Goal: Book appointment/travel/reservation

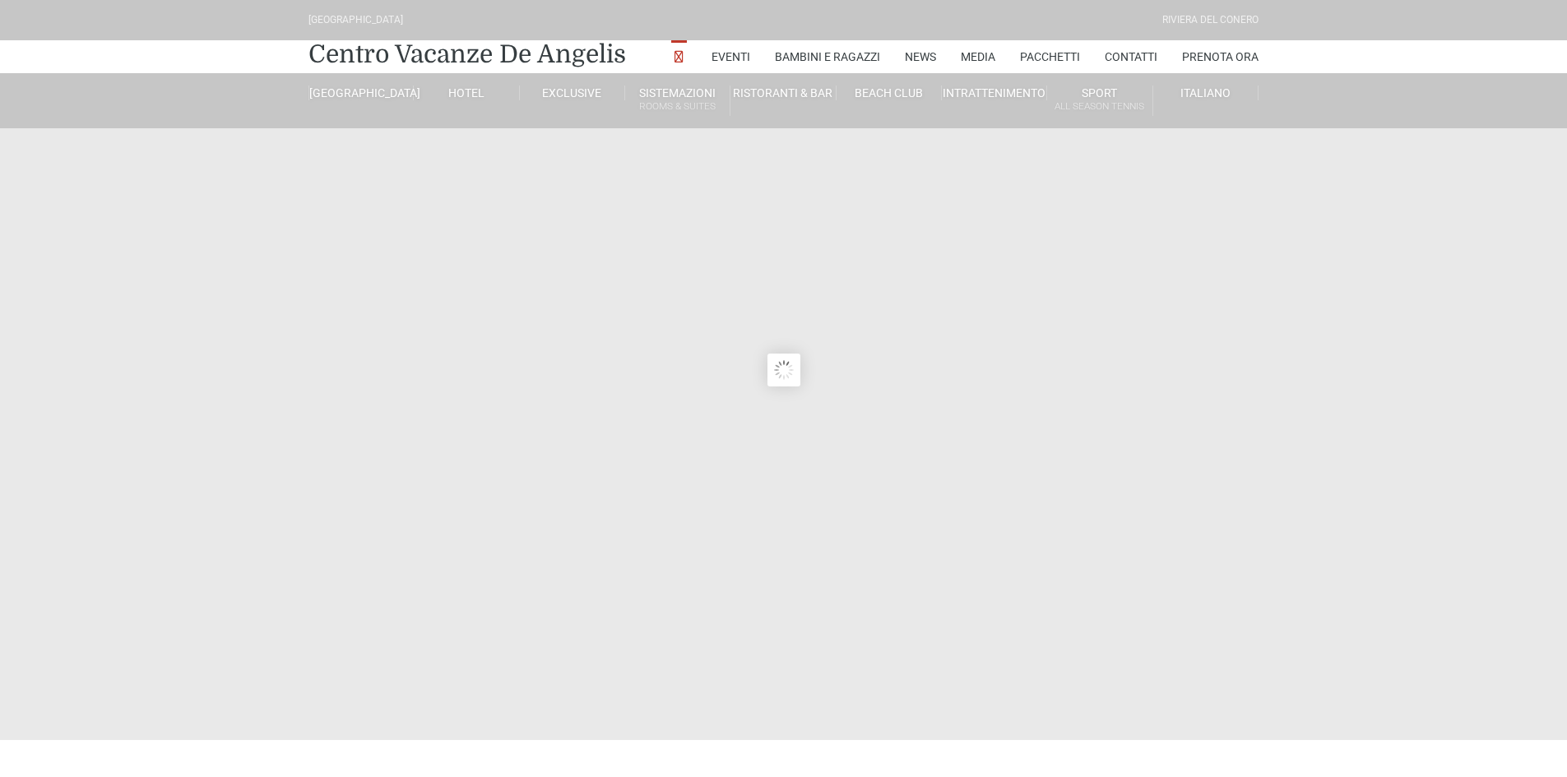
type input "04/09/2025"
type input "05/09/2025"
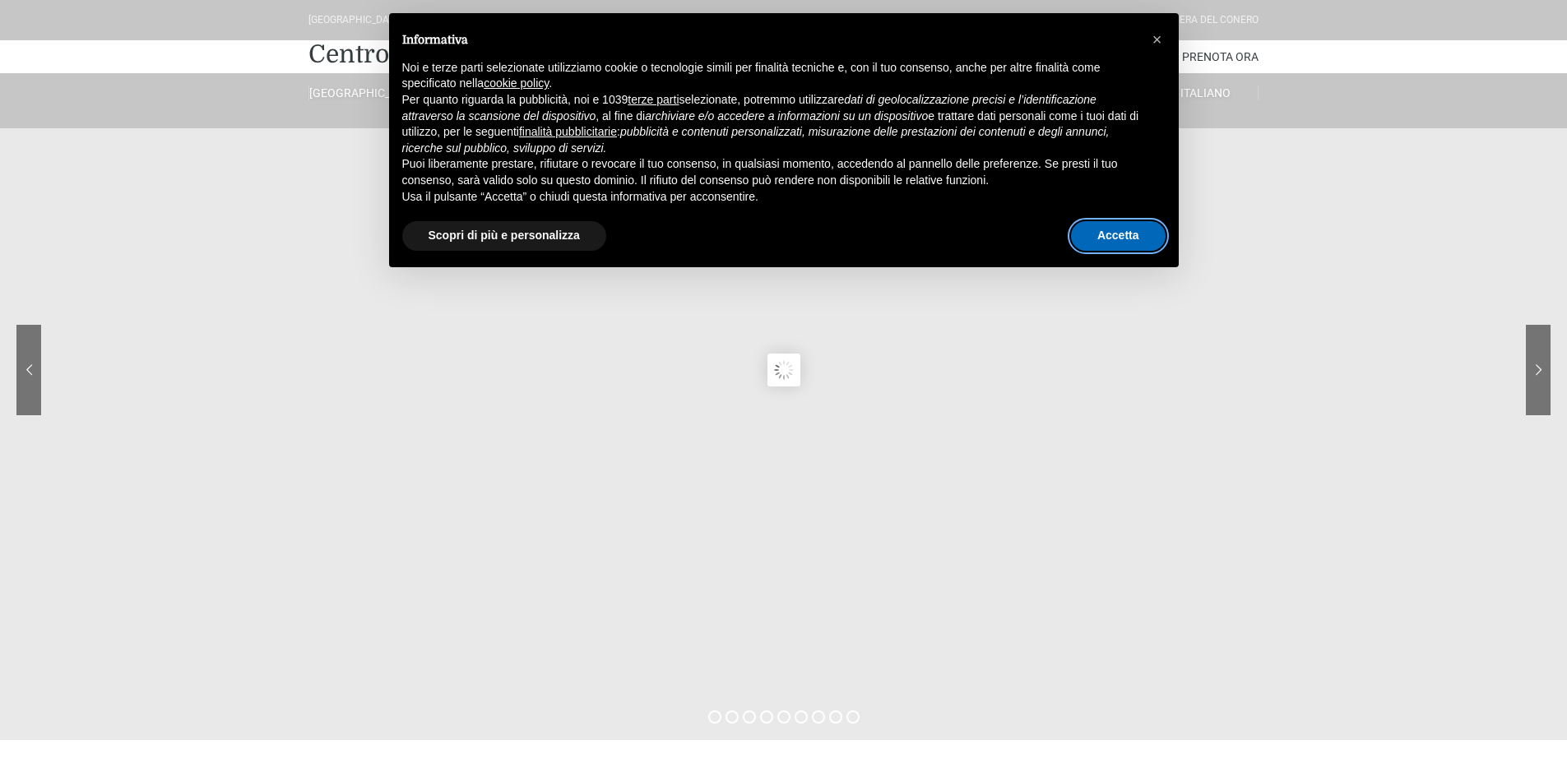
click at [1112, 227] on button "Accetta" at bounding box center [1118, 236] width 95 height 30
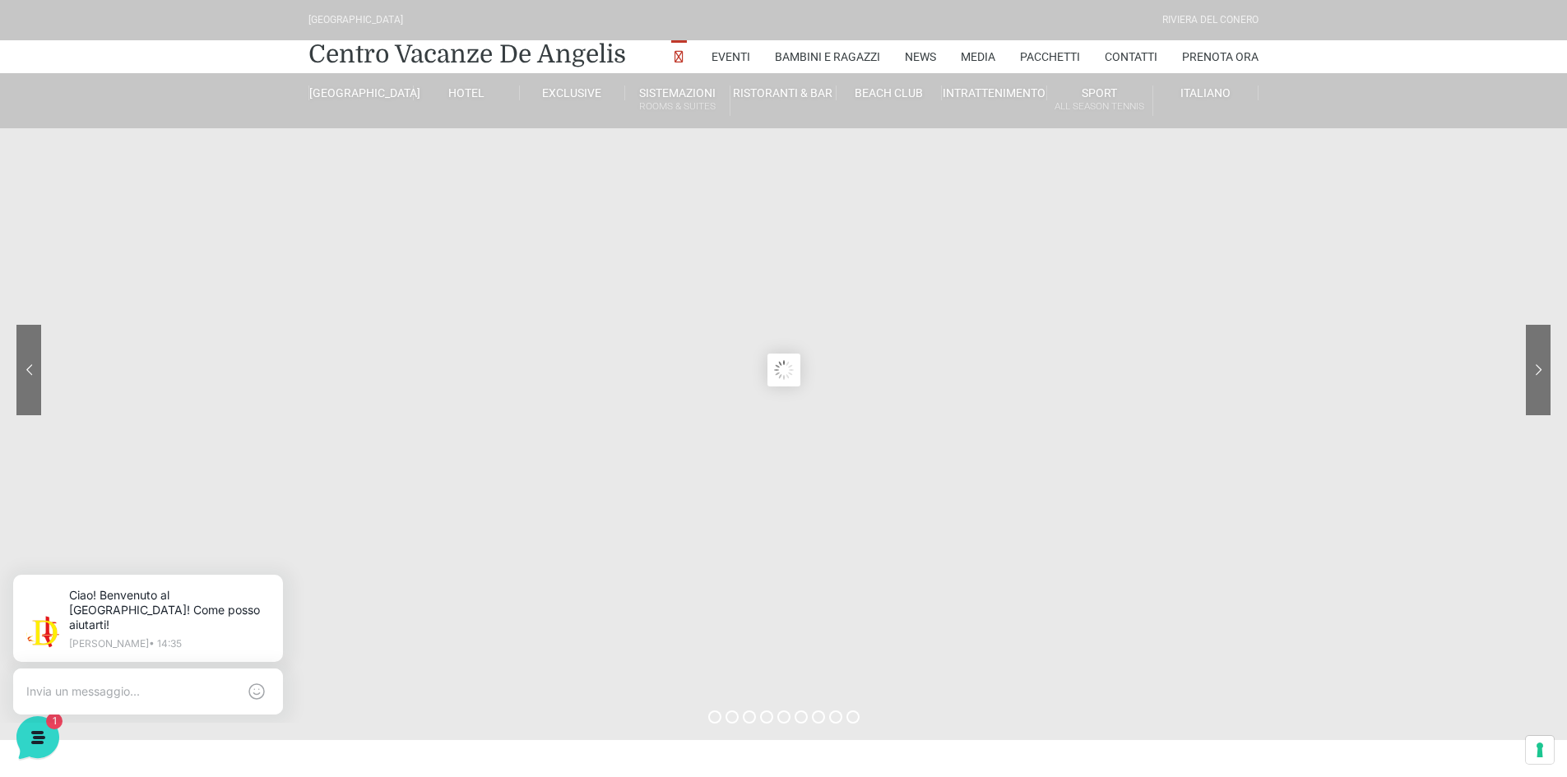
click at [856, 434] on sr7-content at bounding box center [783, 370] width 1567 height 740
click at [717, 54] on link "Eventi" at bounding box center [731, 56] width 39 height 33
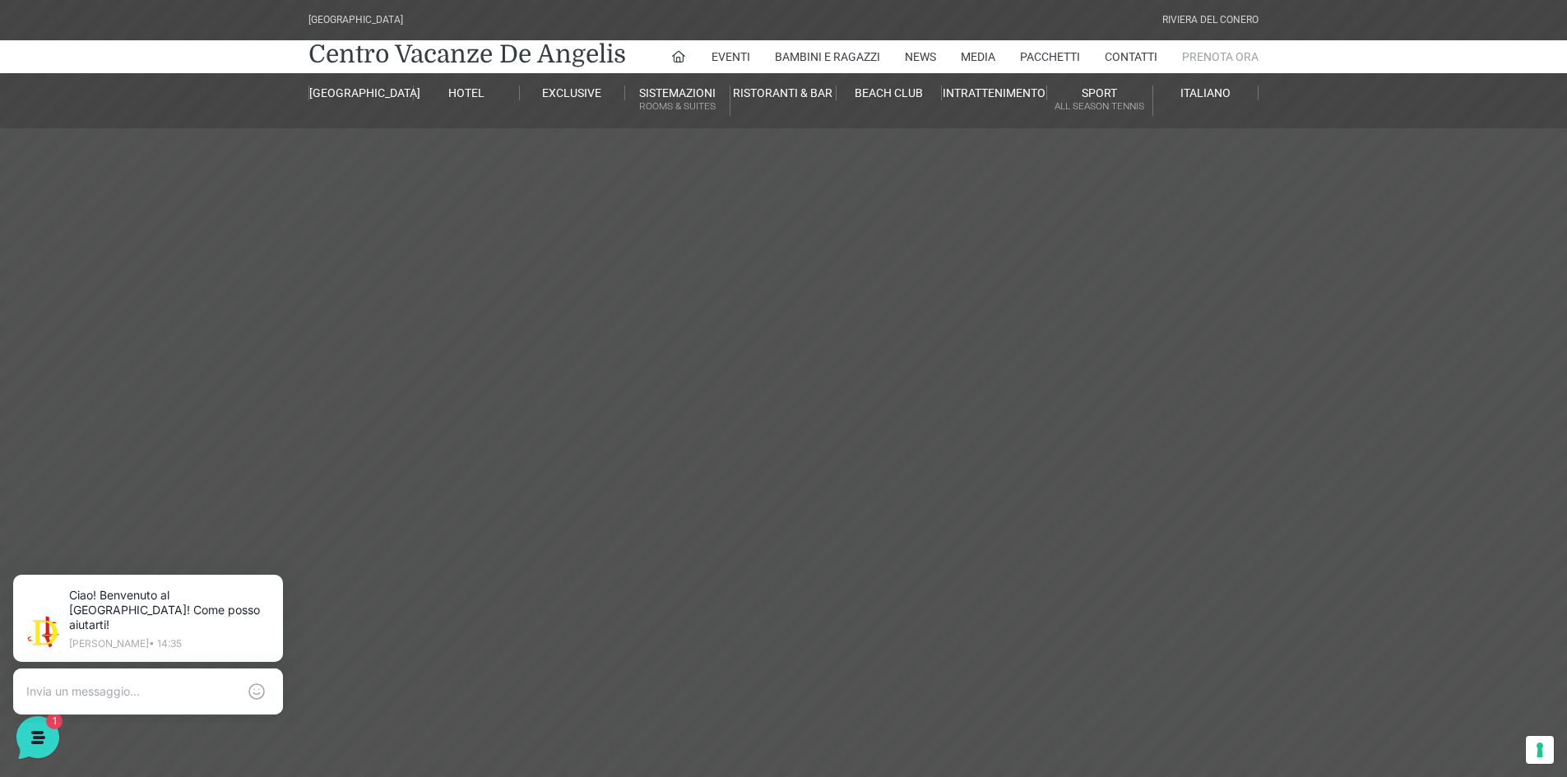
click at [1209, 58] on link "Prenota Ora" at bounding box center [1220, 56] width 77 height 33
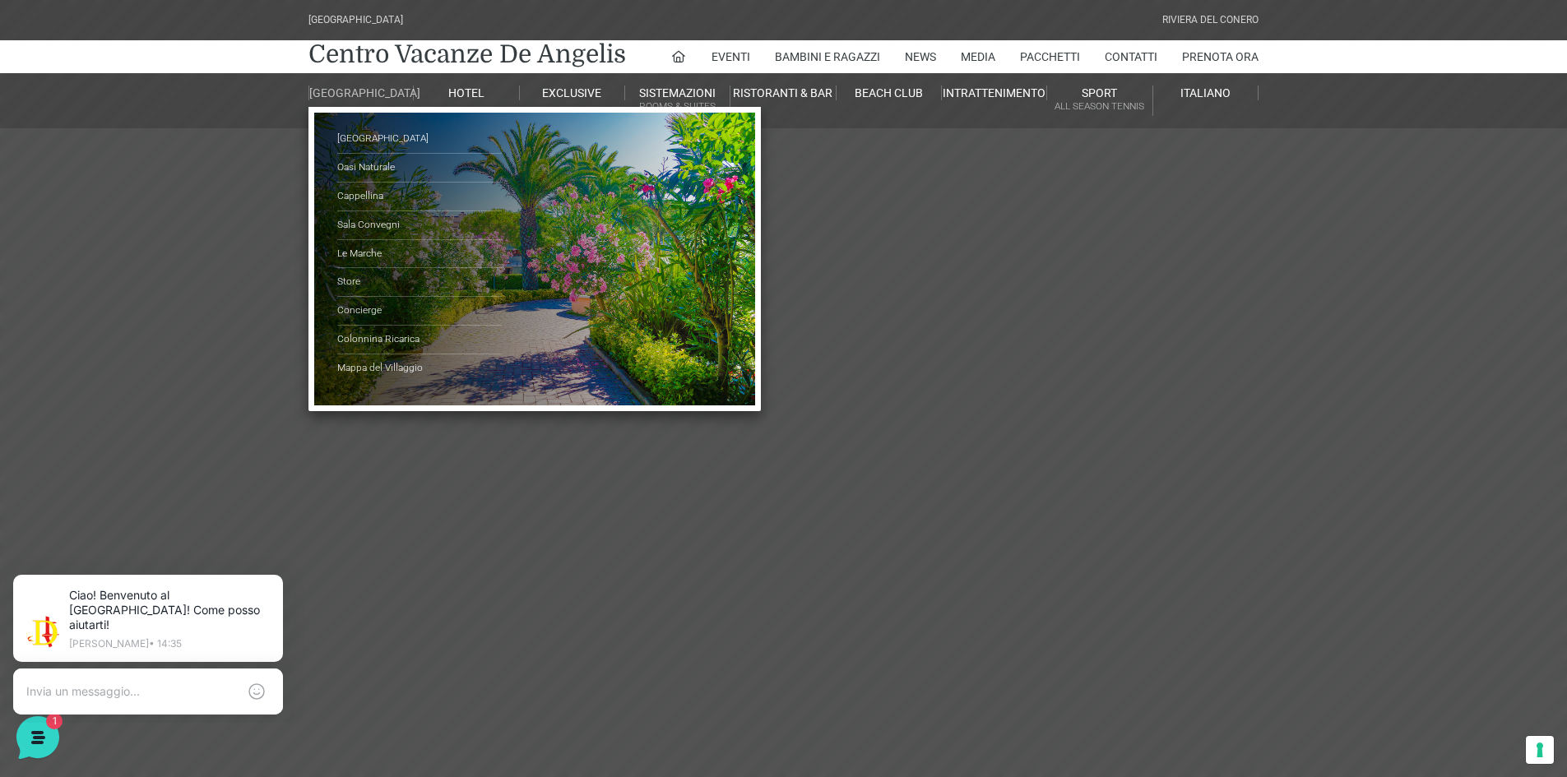
click at [357, 95] on link "[GEOGRAPHIC_DATA]" at bounding box center [361, 93] width 105 height 15
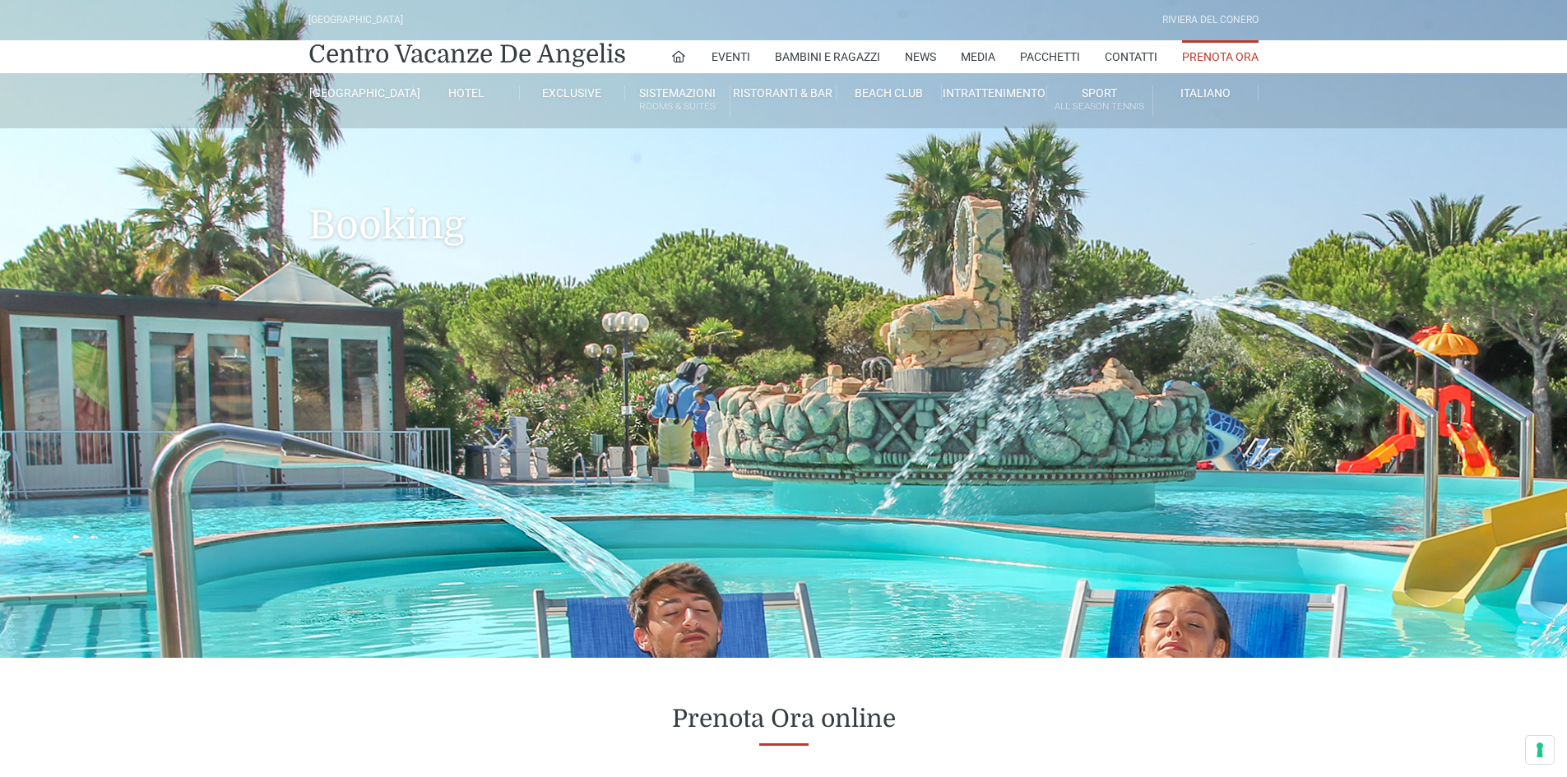
type input "04/09/2025"
type input "05/09/2025"
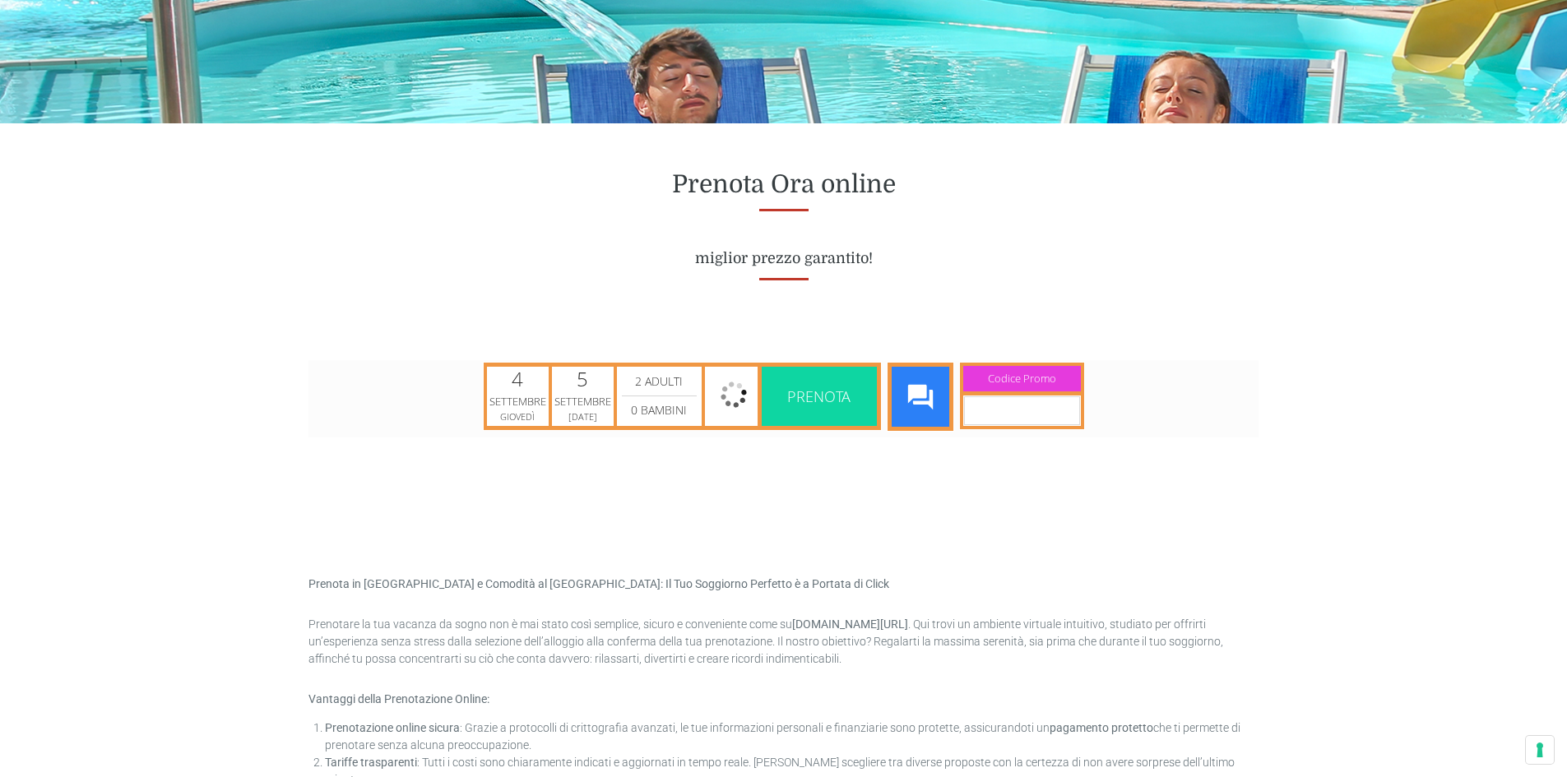
scroll to position [658, 0]
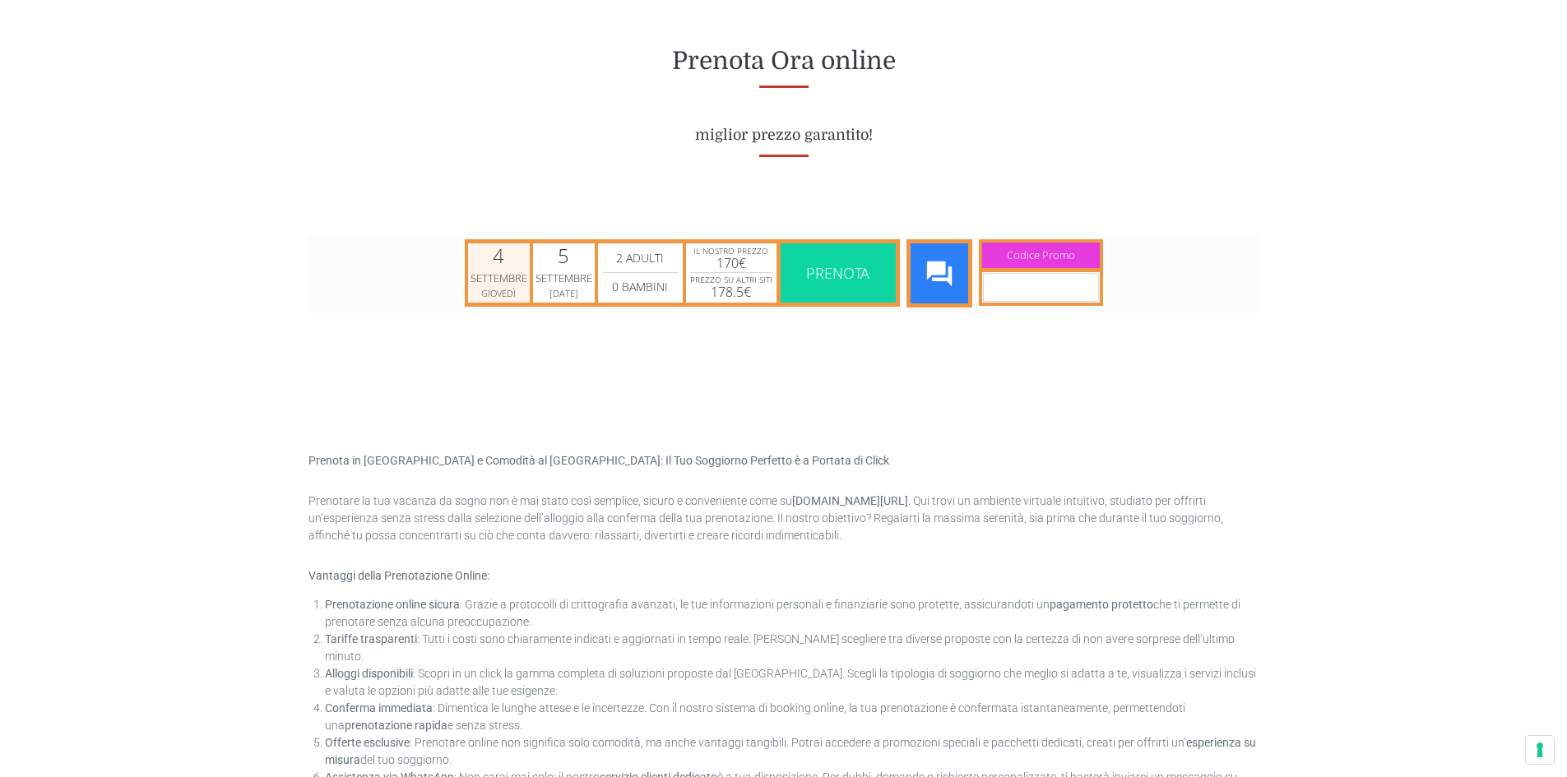
click at [491, 287] on div "Giovedì" at bounding box center [498, 292] width 43 height 12
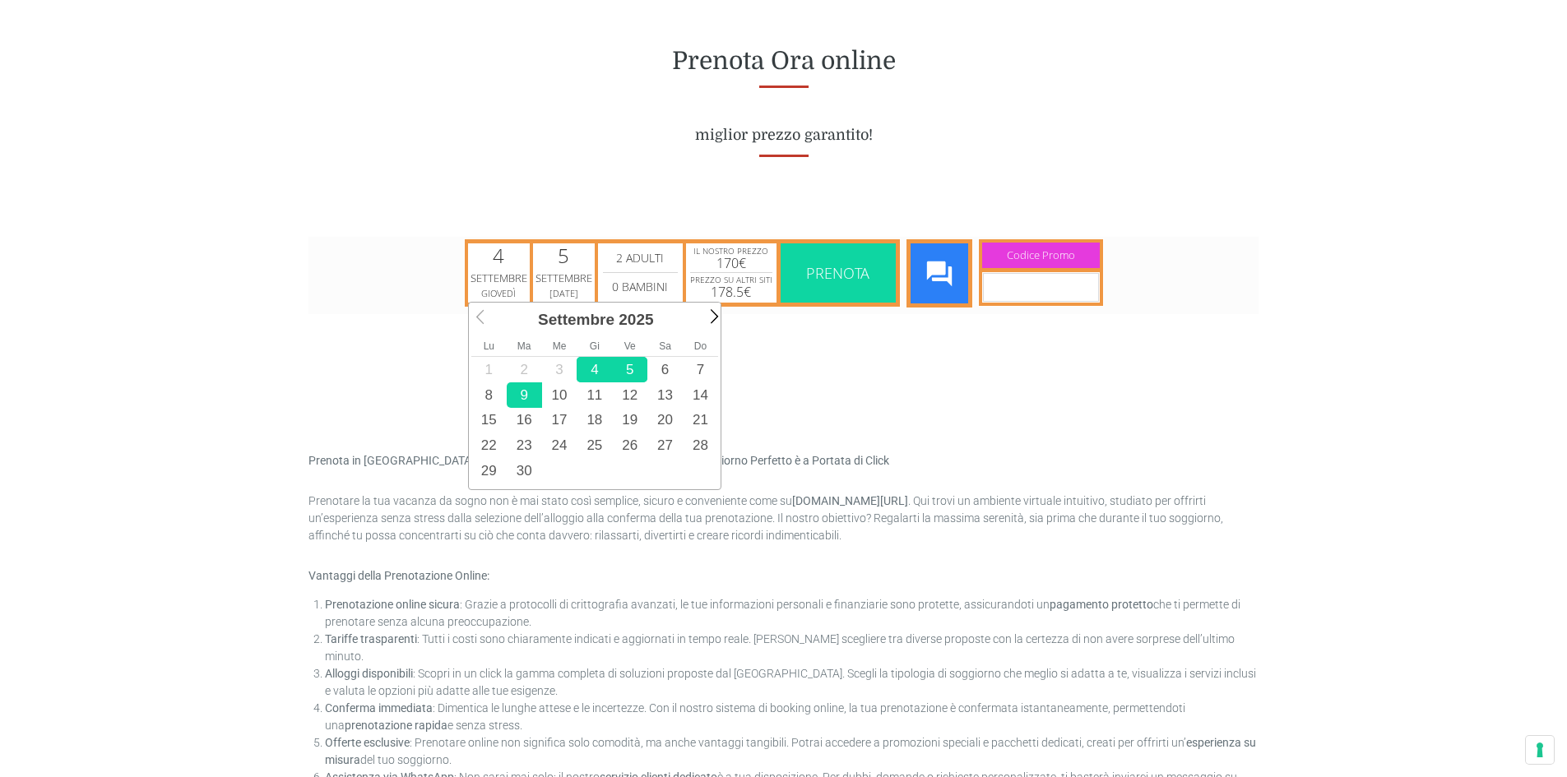
click at [517, 398] on link "9" at bounding box center [524, 395] width 35 height 26
type input "09/09/2025"
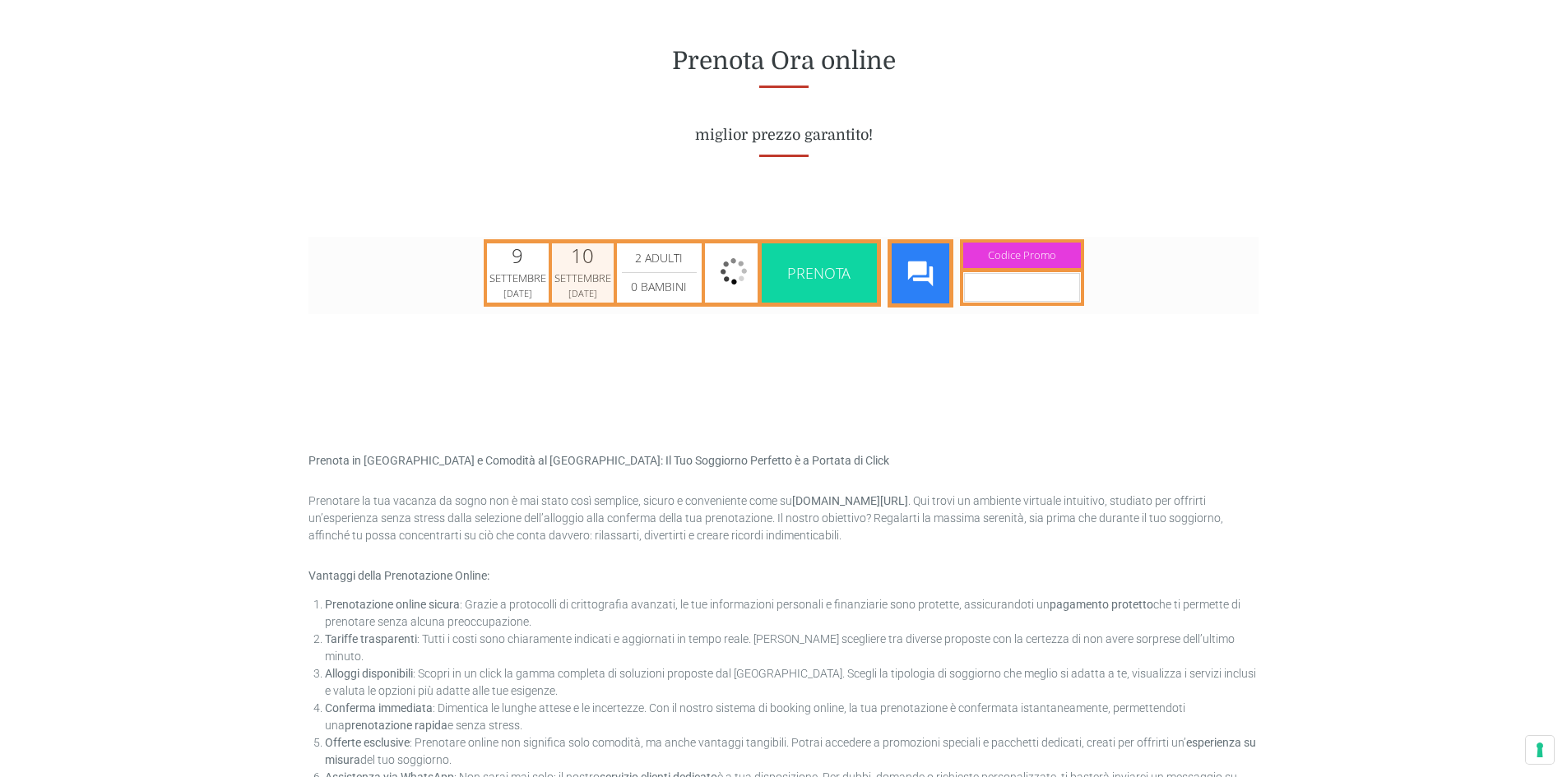
click at [595, 279] on div "Settembre" at bounding box center [582, 278] width 57 height 16
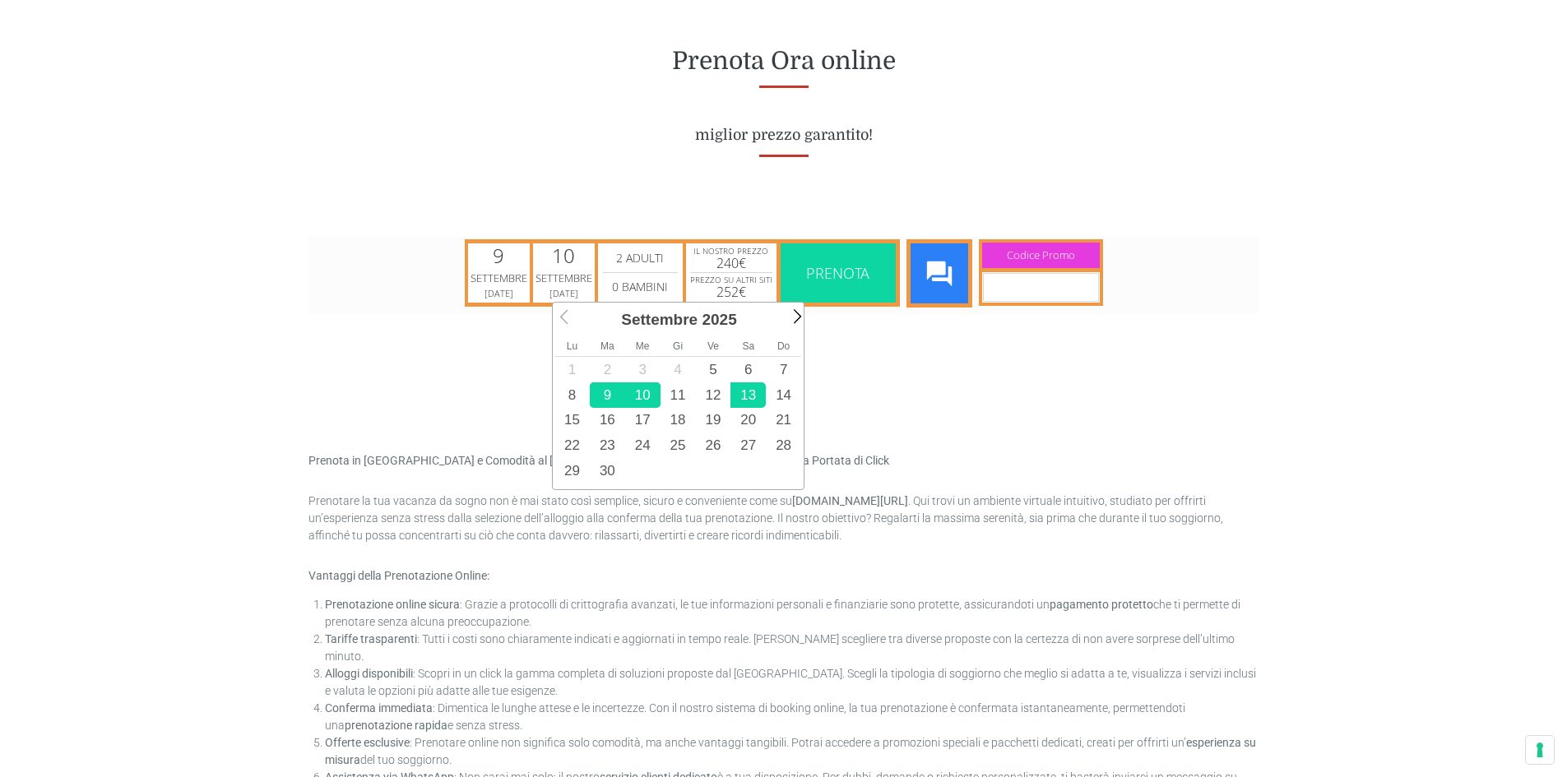
click at [747, 392] on link "13" at bounding box center [748, 395] width 35 height 26
type input "13/09/2025"
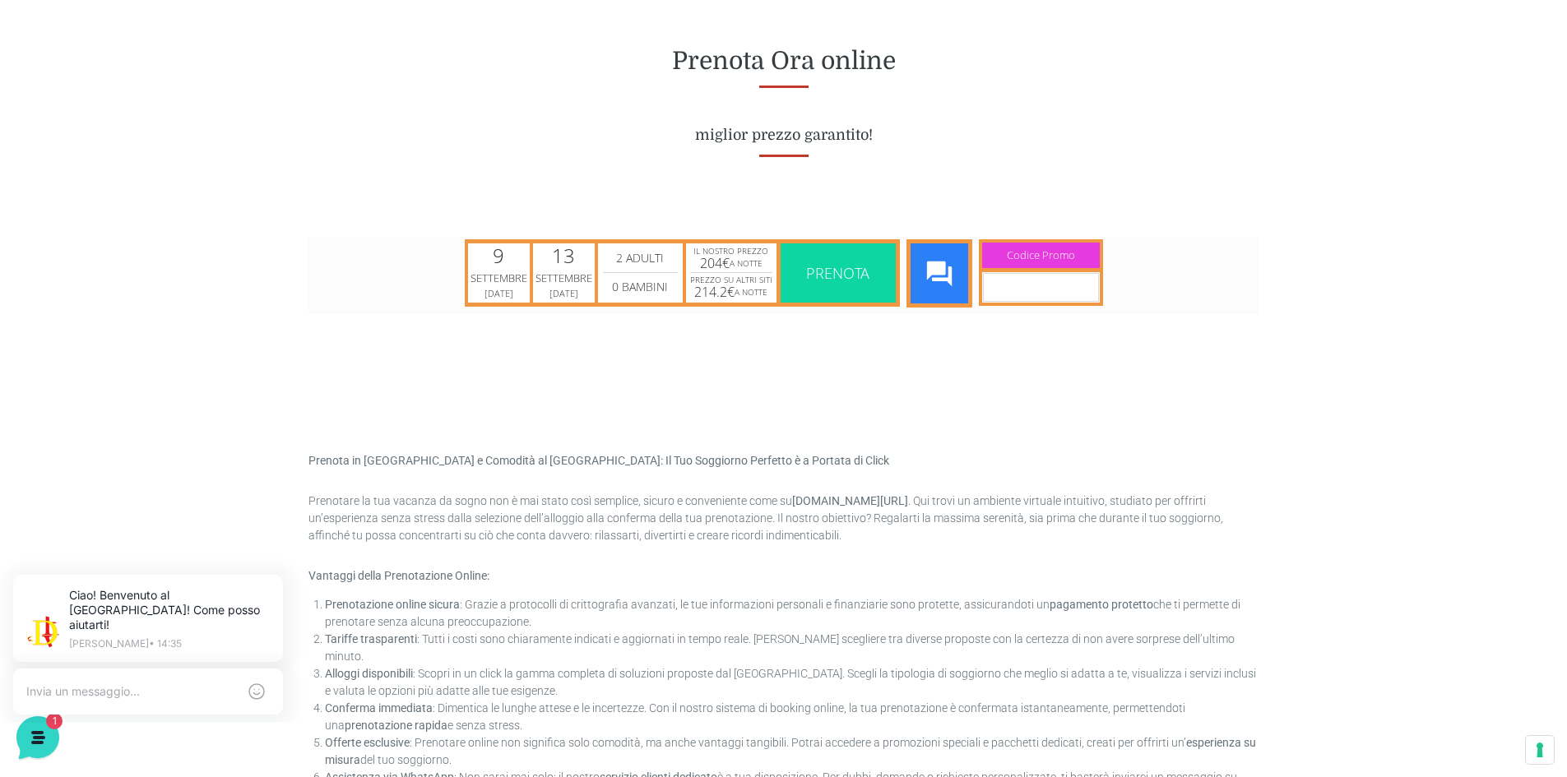
scroll to position [0, 0]
click at [840, 279] on span "Prenota" at bounding box center [837, 272] width 63 height 20
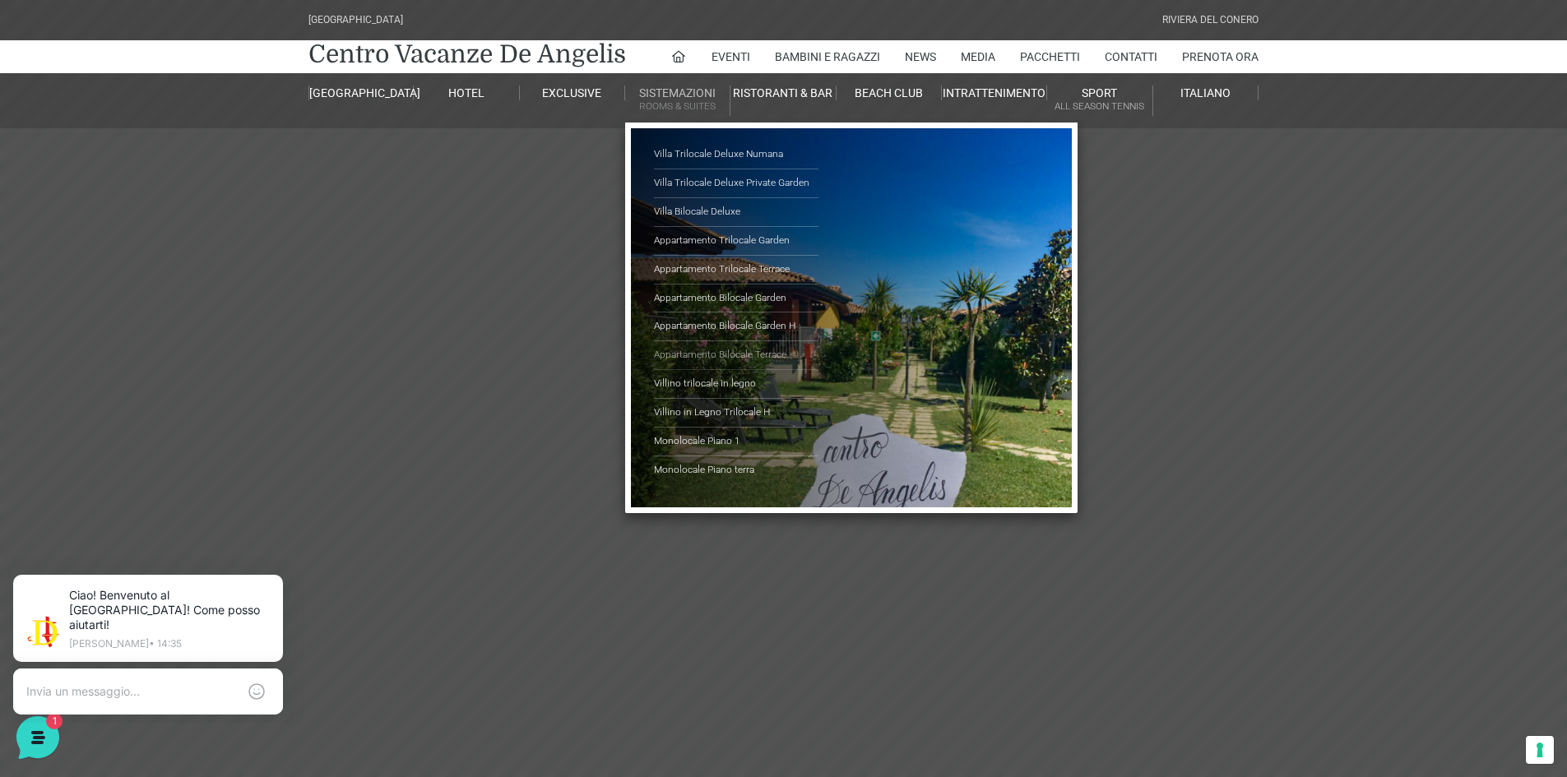
click at [708, 355] on link "Appartamento Bilocale Terrace" at bounding box center [736, 355] width 165 height 29
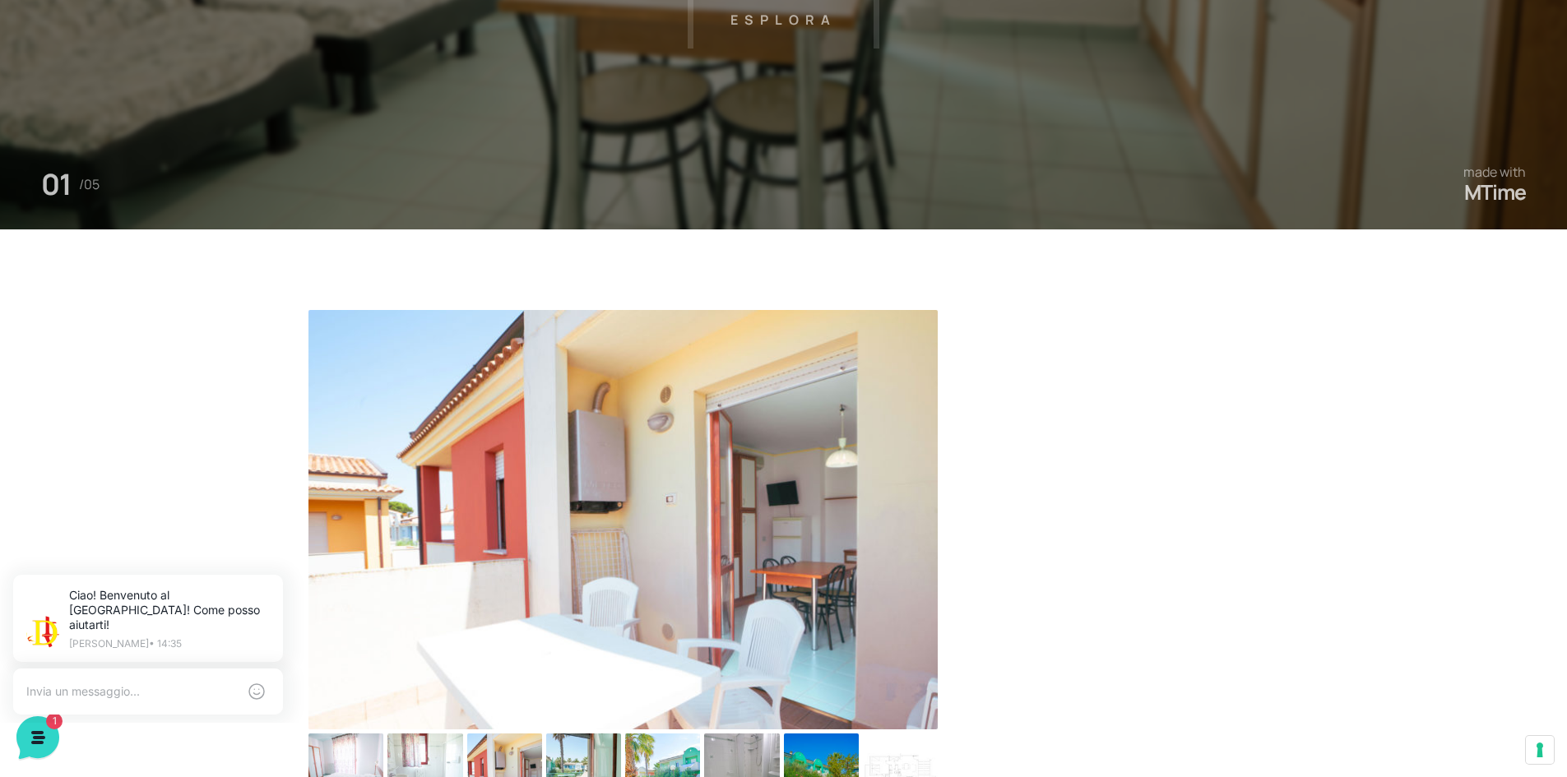
scroll to position [658, 0]
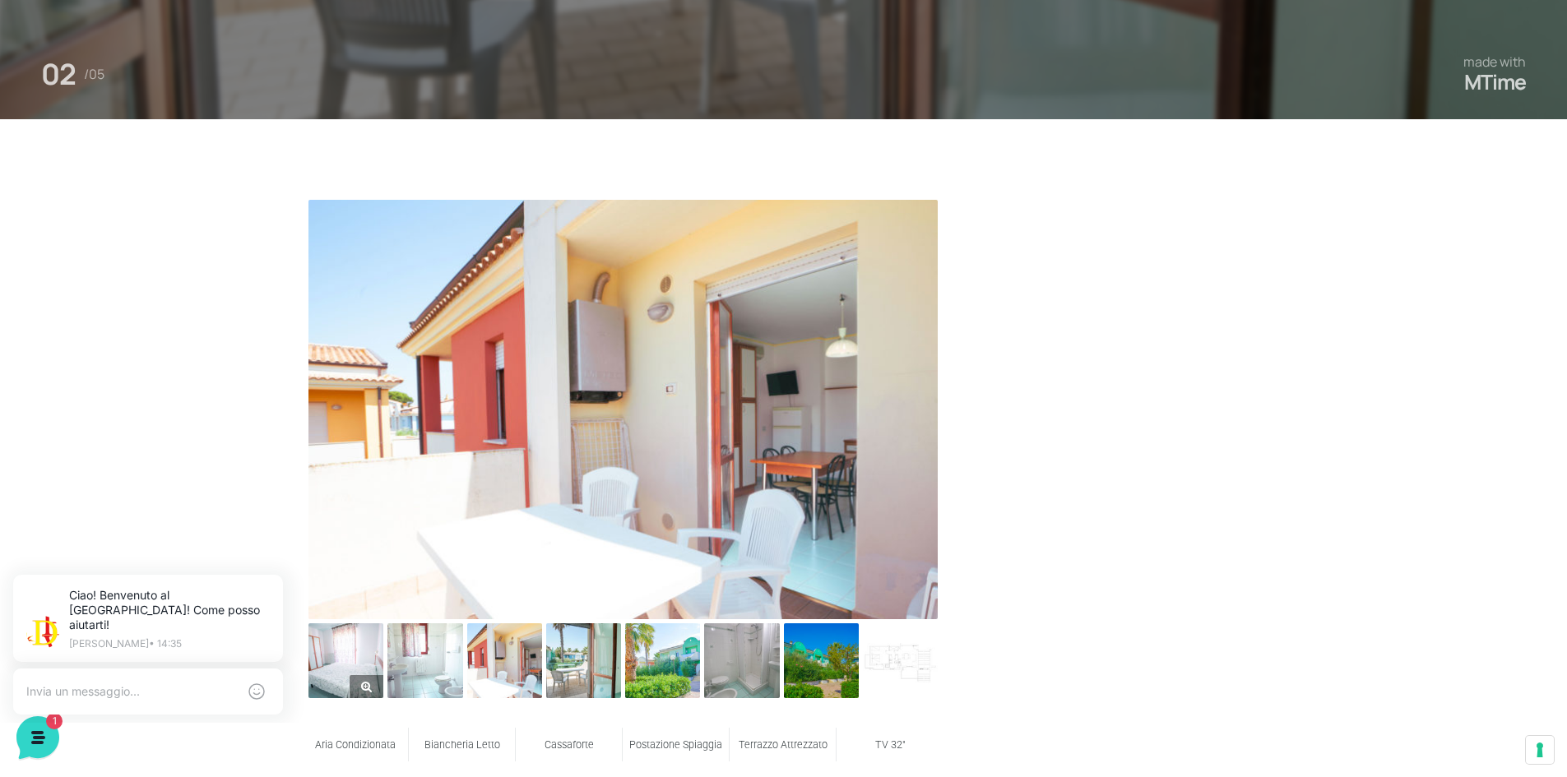
click at [352, 673] on img at bounding box center [346, 661] width 75 height 75
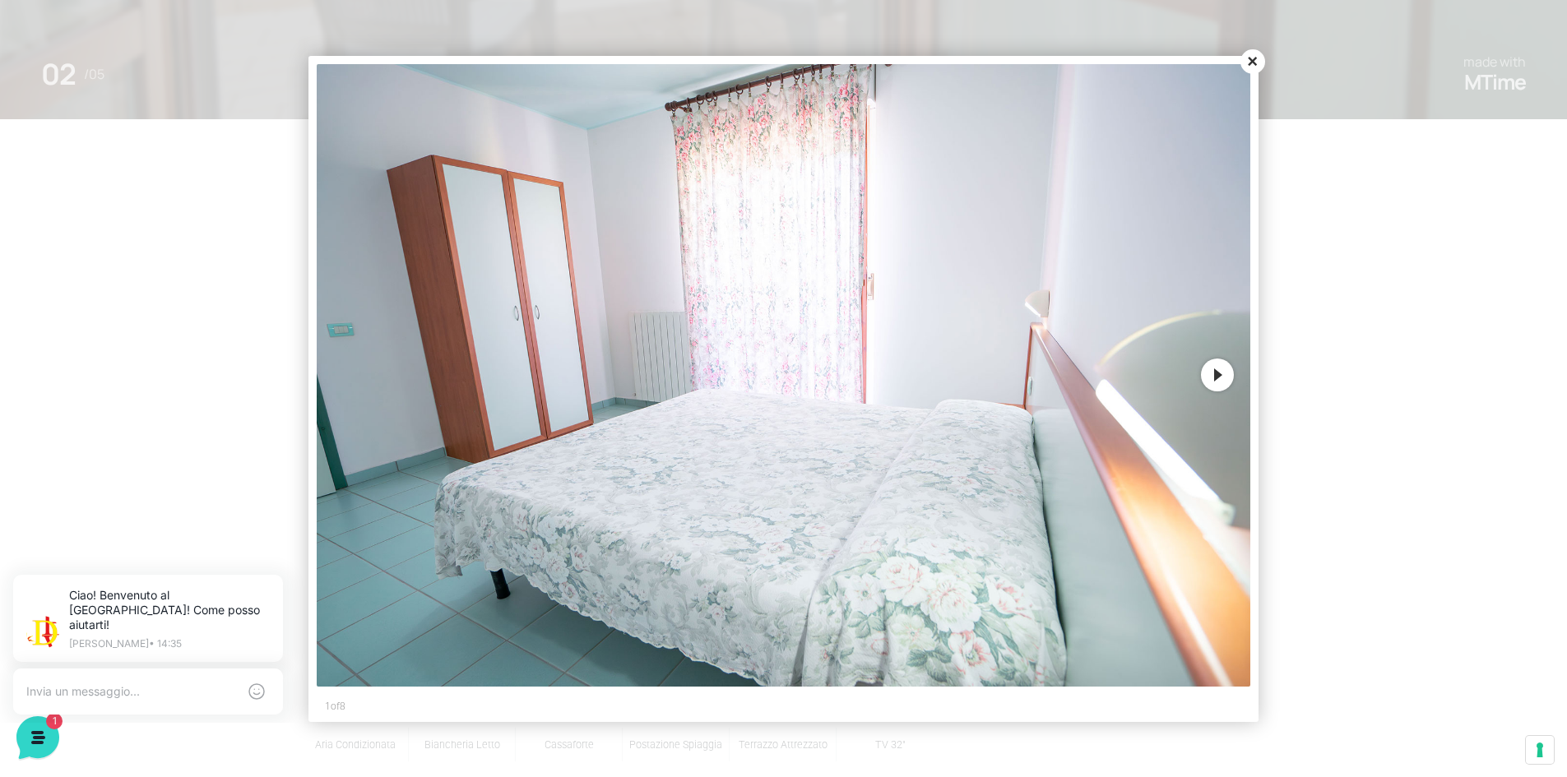
click at [1218, 378] on button "Next" at bounding box center [1217, 375] width 33 height 33
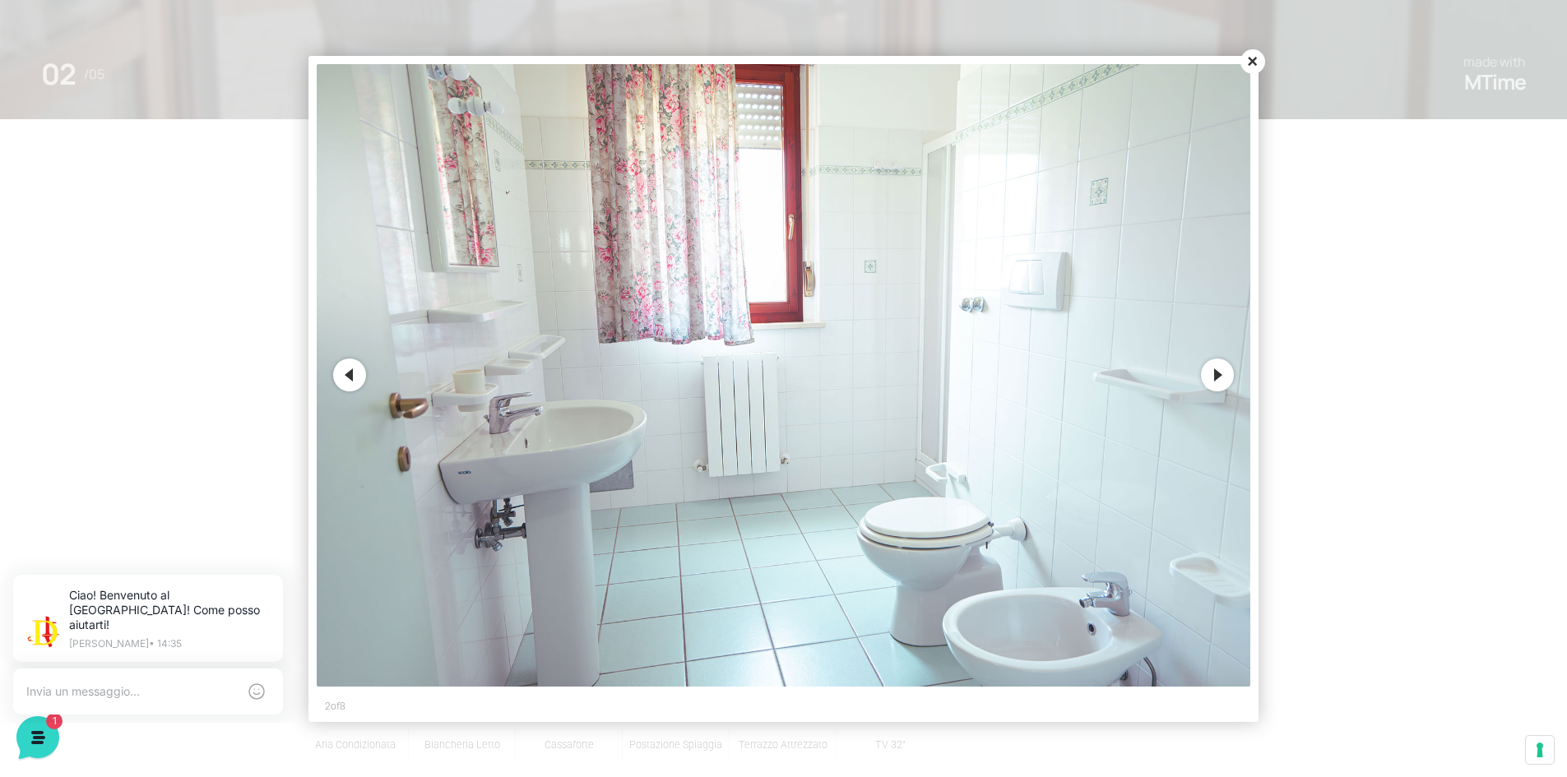
click at [1218, 378] on button "Next" at bounding box center [1217, 375] width 33 height 33
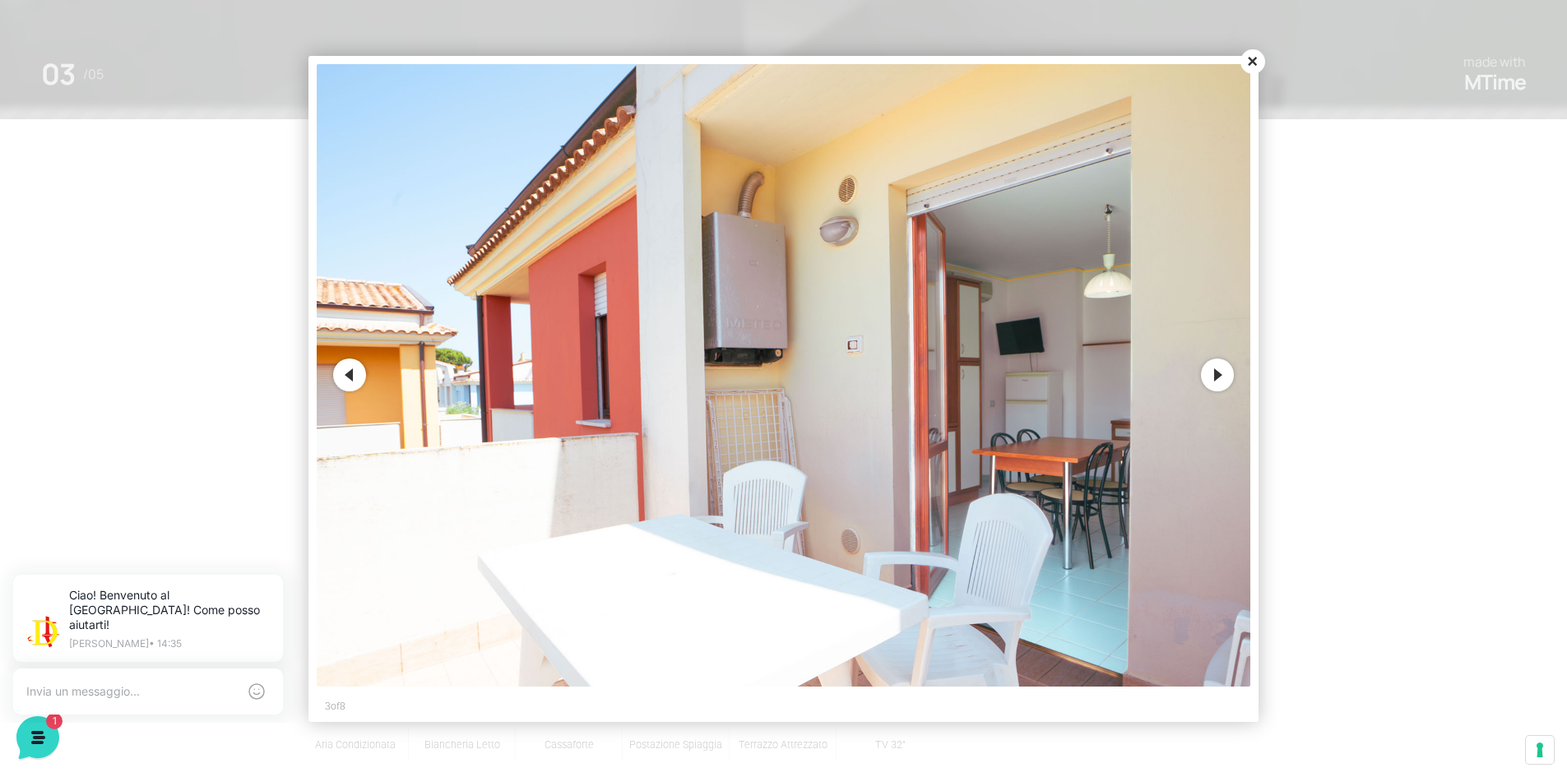
click at [1218, 378] on button "Next" at bounding box center [1217, 375] width 33 height 33
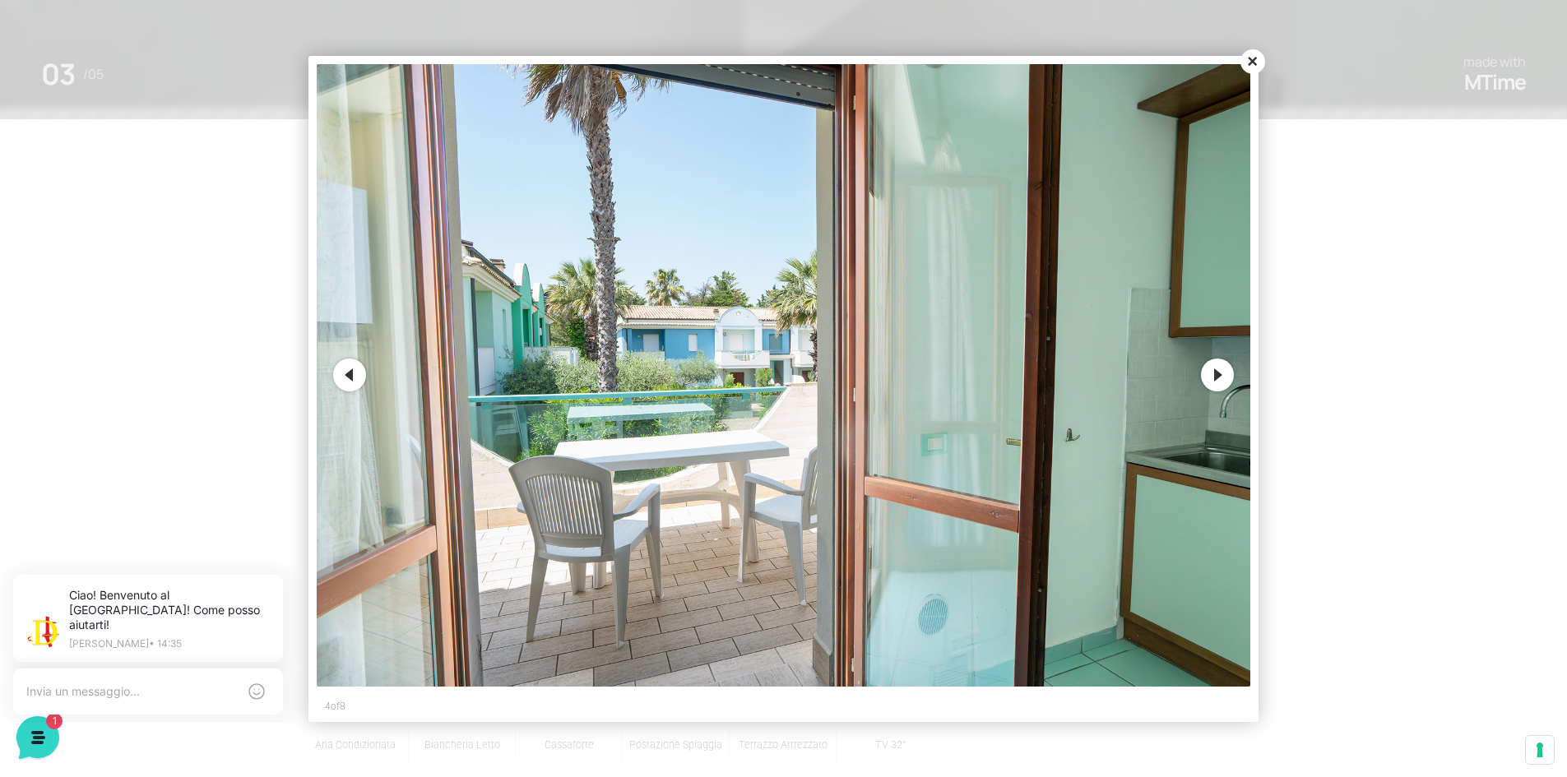
click at [1218, 378] on button "Next" at bounding box center [1217, 375] width 33 height 33
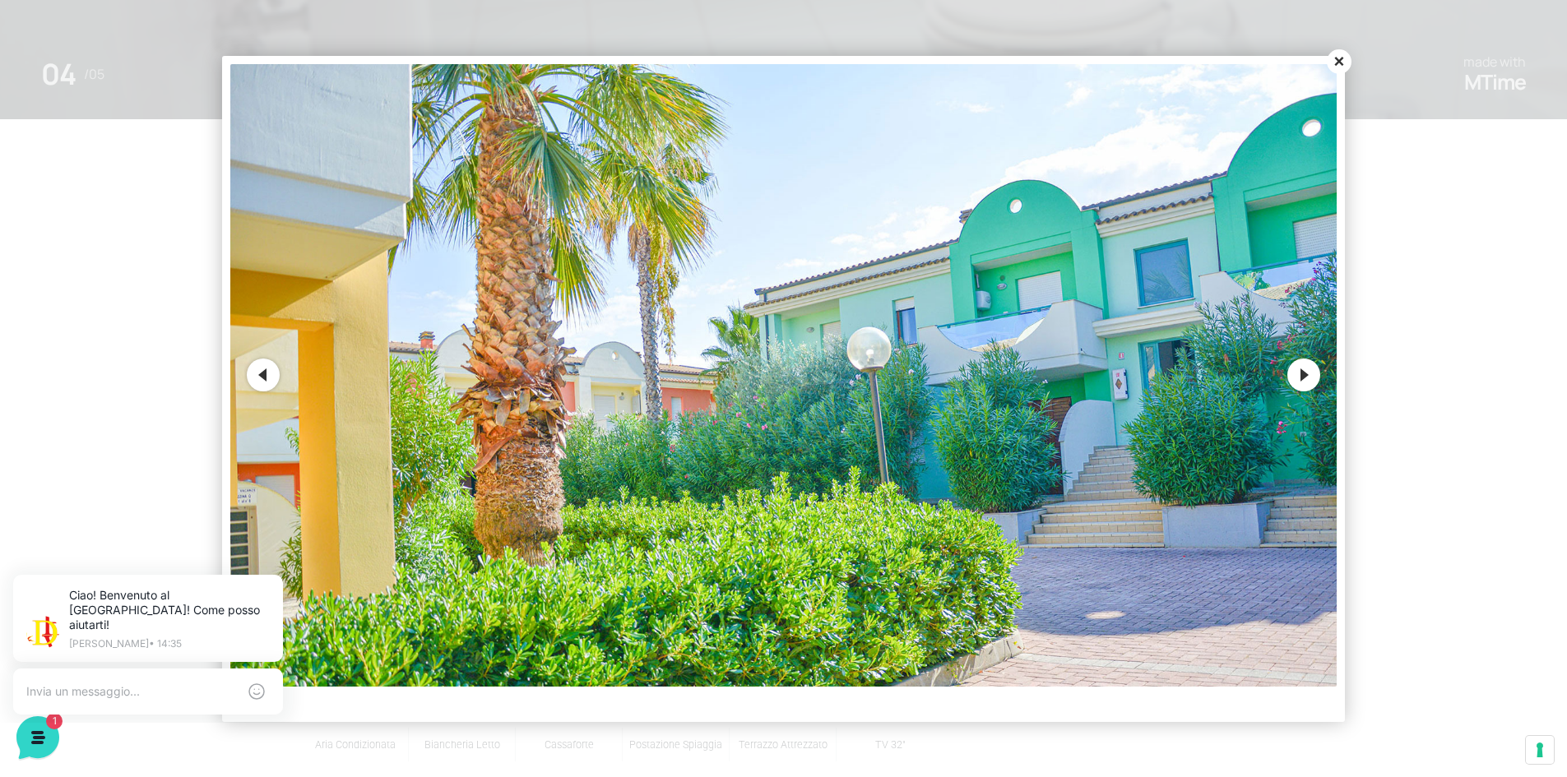
click at [1302, 379] on button "Next" at bounding box center [1304, 375] width 33 height 33
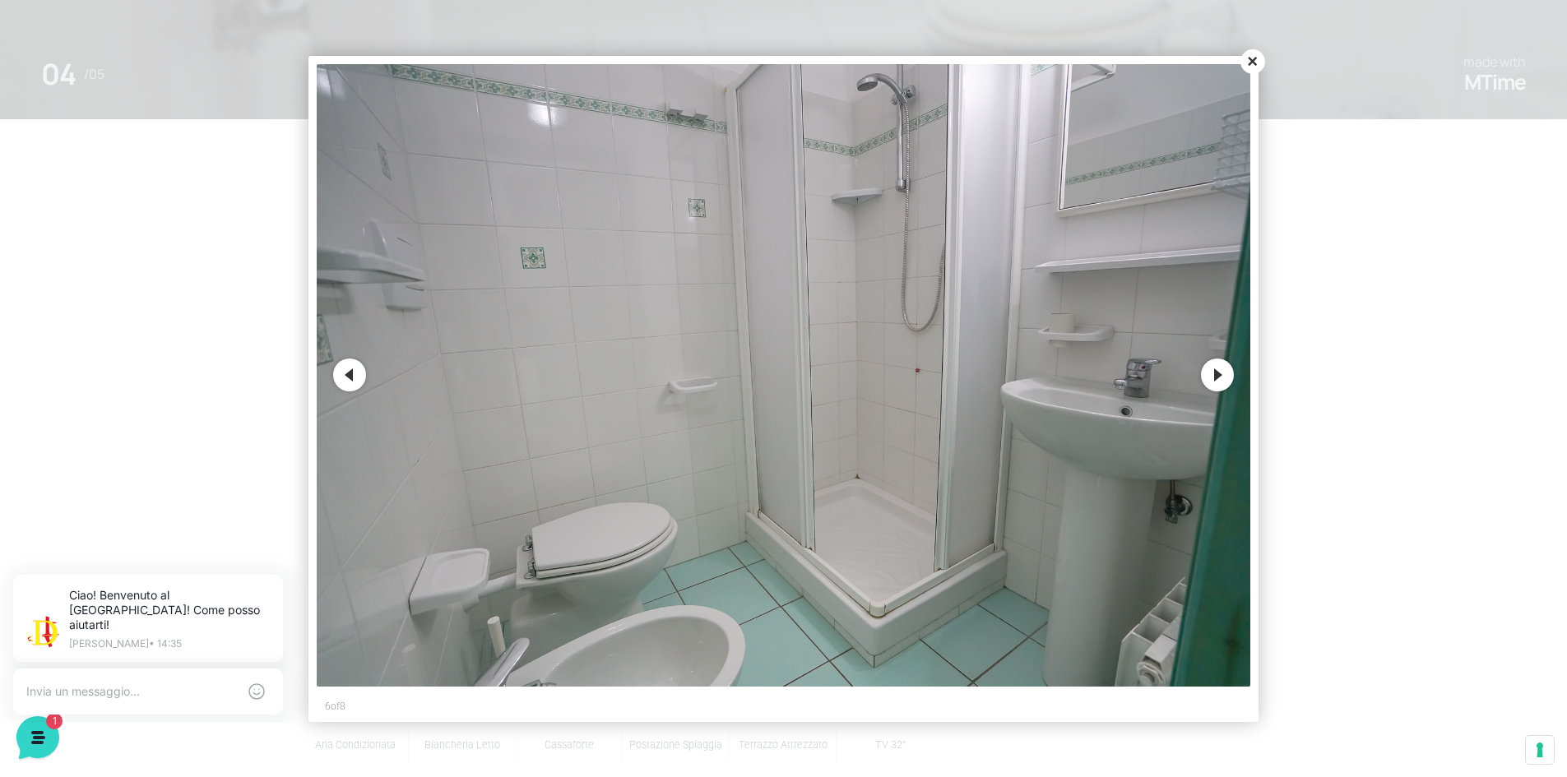
click at [1221, 379] on button "Next" at bounding box center [1217, 375] width 33 height 33
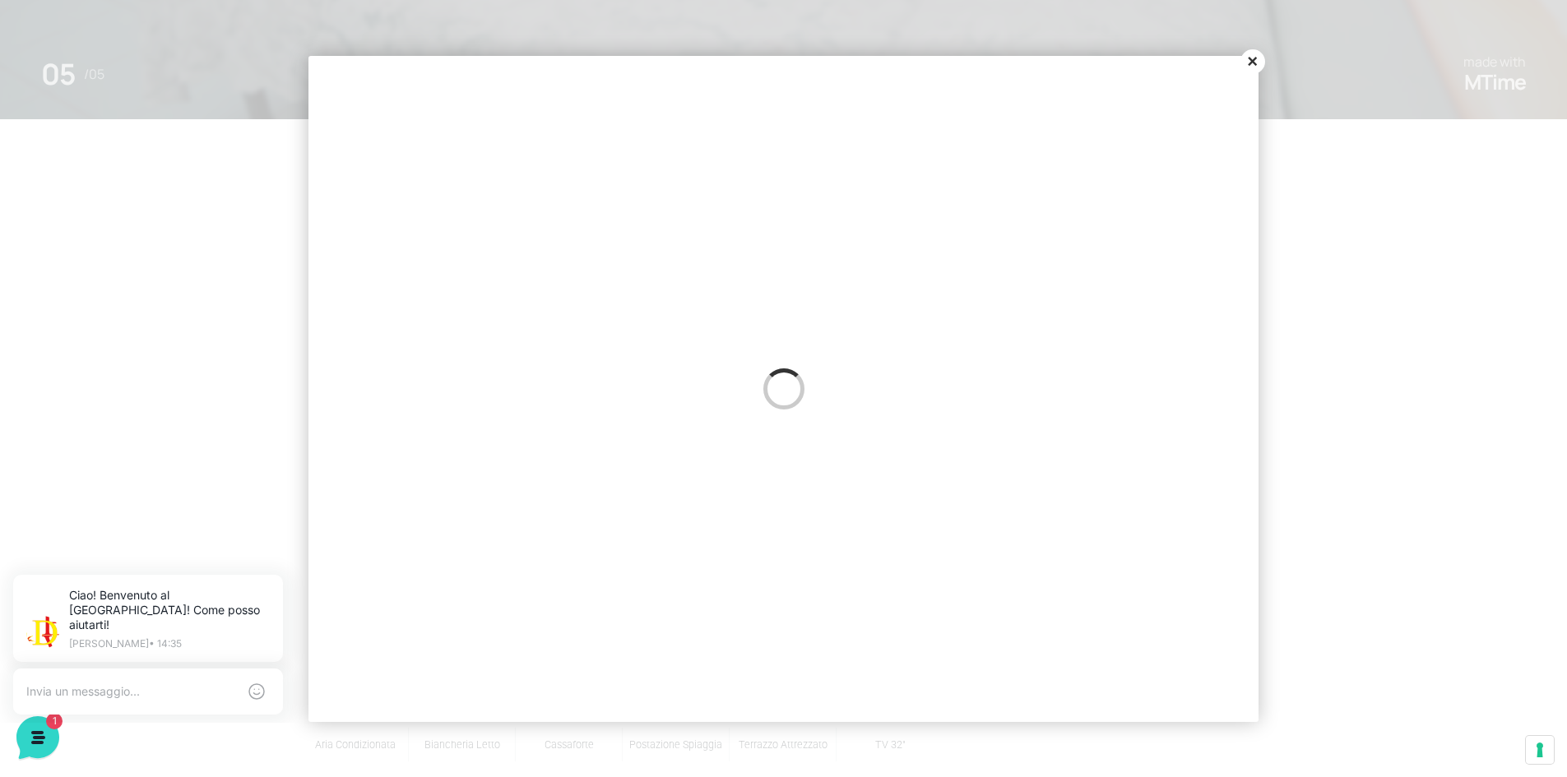
click at [1245, 63] on button "Close" at bounding box center [1253, 61] width 25 height 25
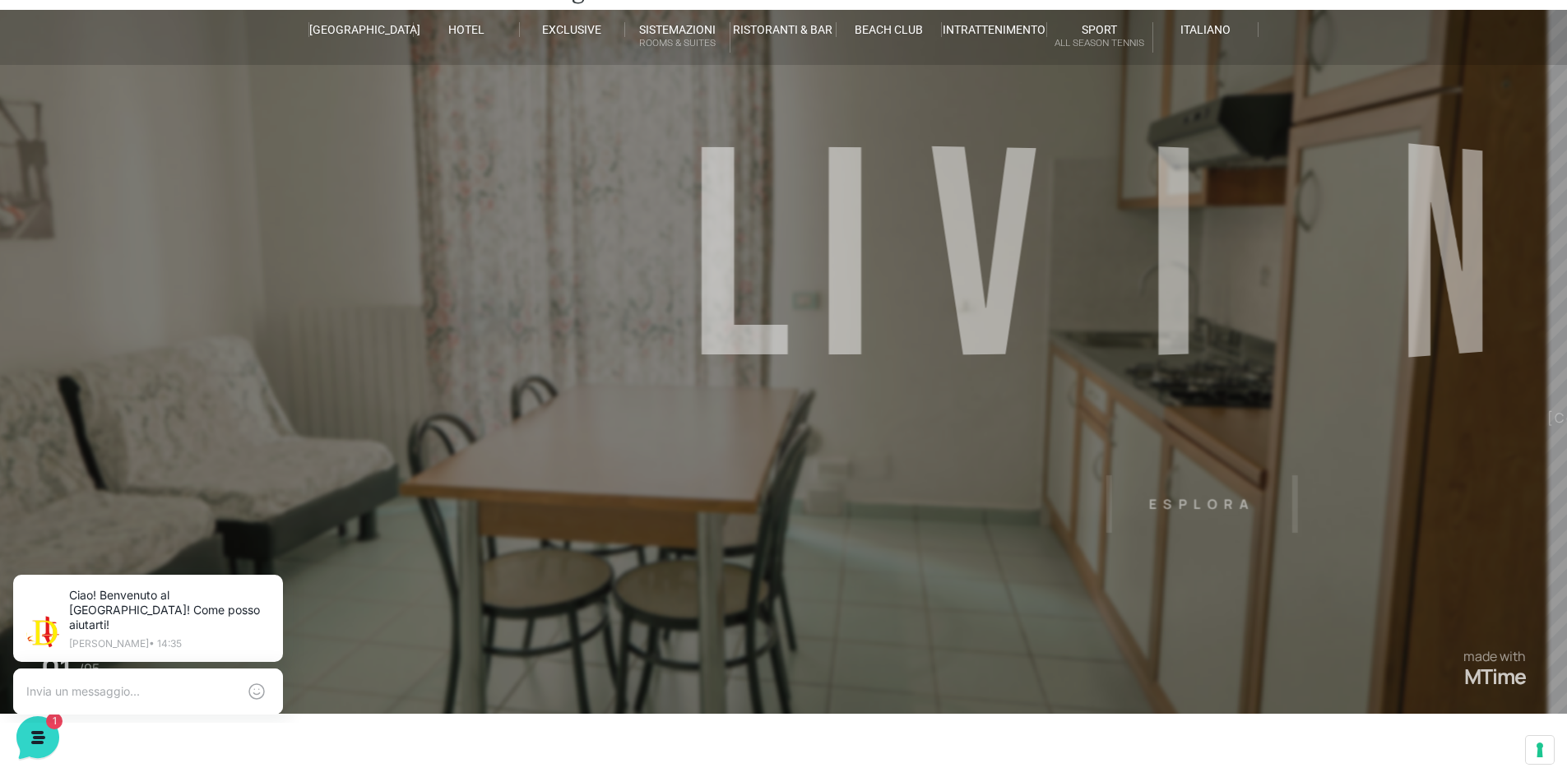
scroll to position [0, 0]
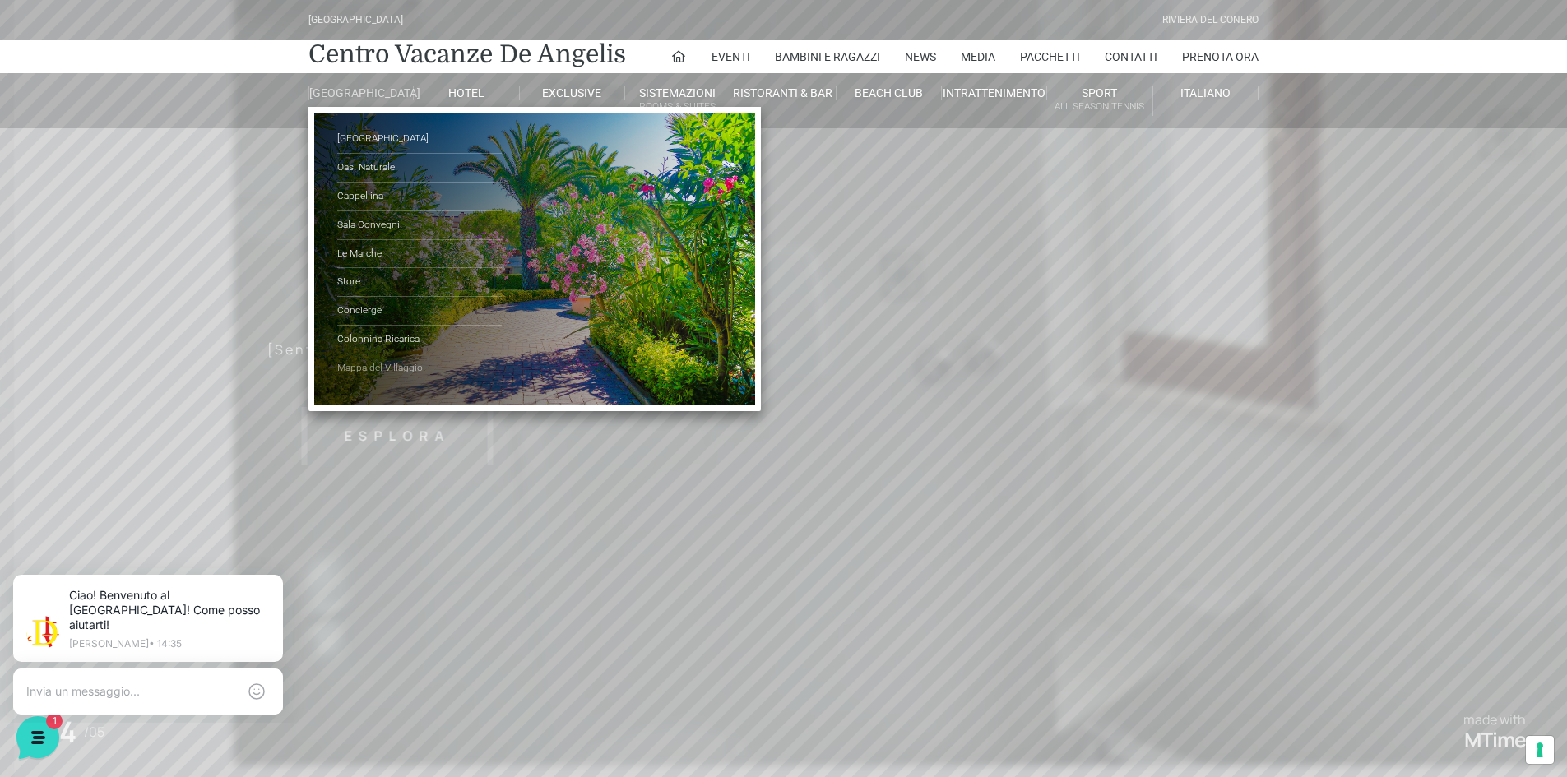
click at [392, 378] on link "Mappa del Villaggio" at bounding box center [419, 369] width 165 height 28
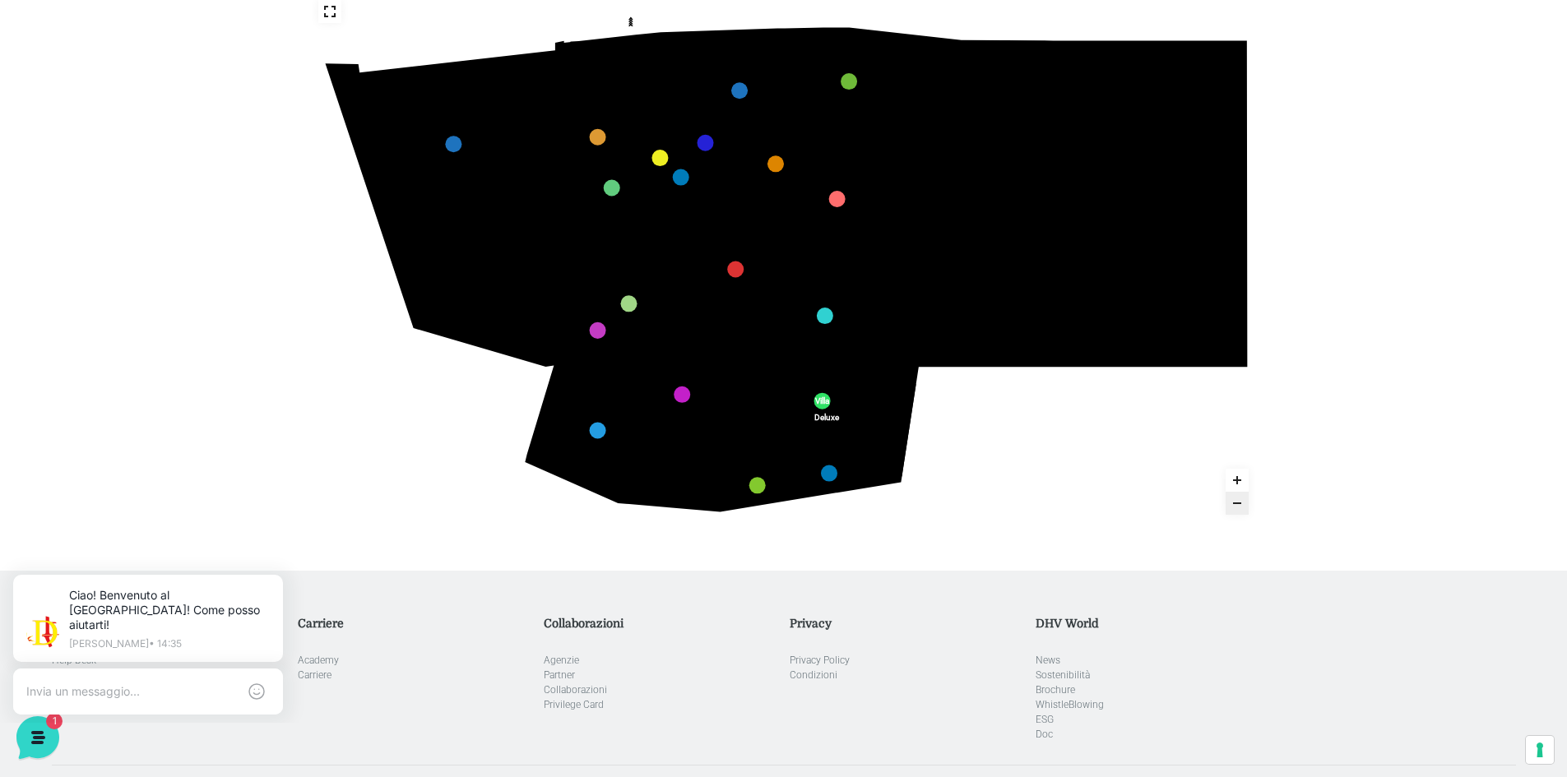
scroll to position [82, 0]
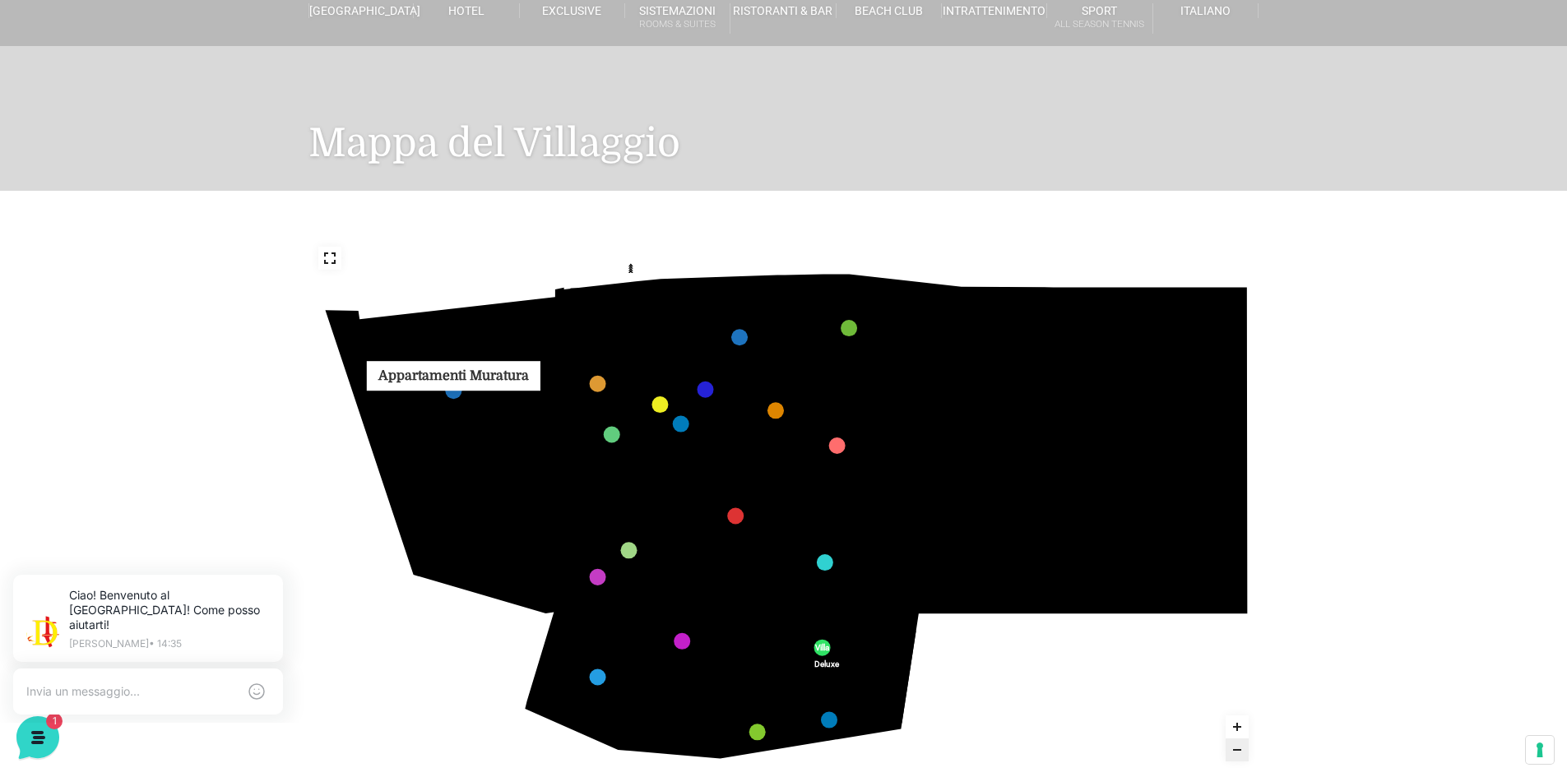
click at [452, 396] on link "Appartamenti Muratura marker" at bounding box center [453, 391] width 16 height 16
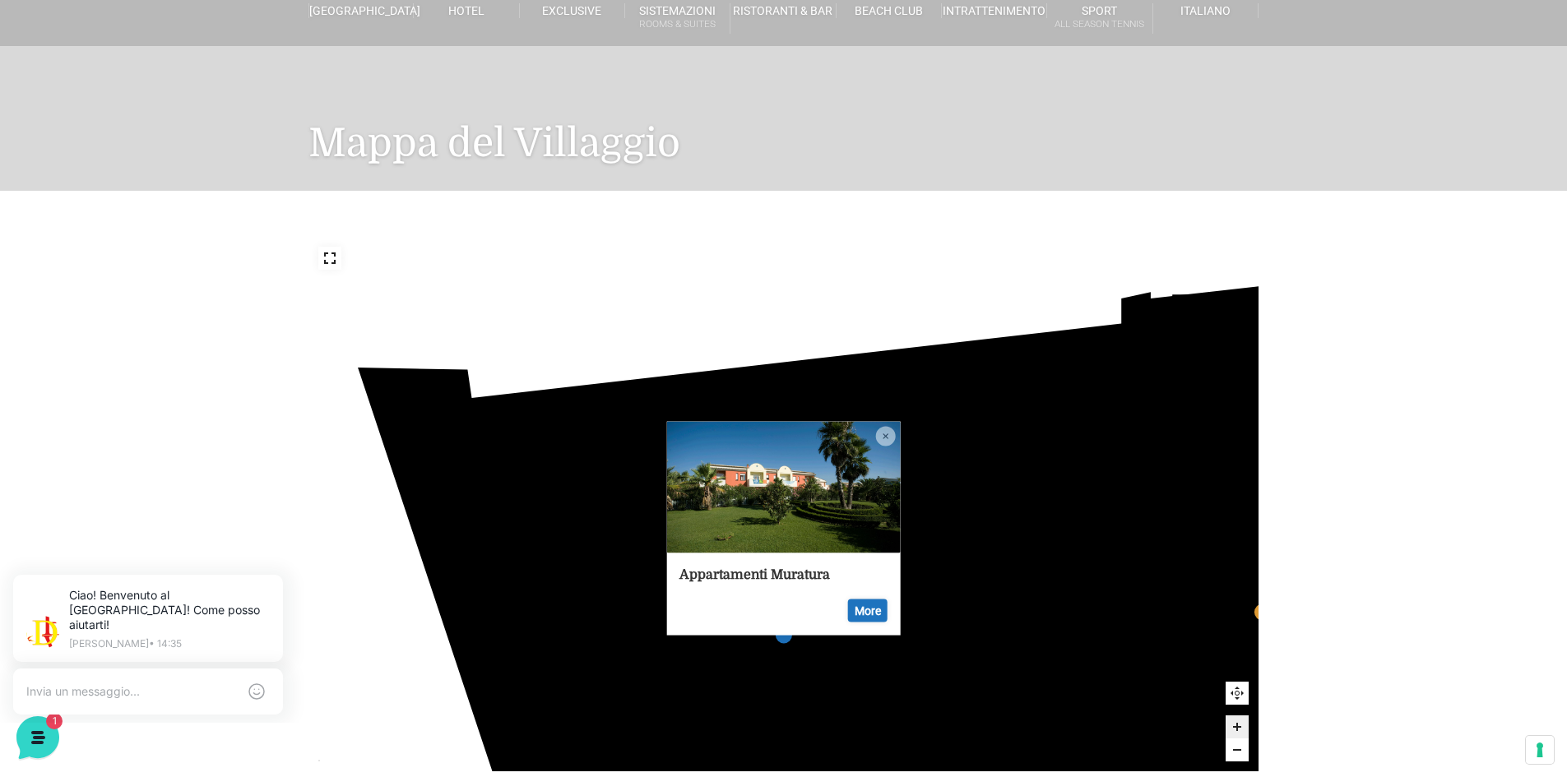
click at [831, 504] on img at bounding box center [783, 488] width 234 height 132
click at [879, 613] on link "More" at bounding box center [867, 611] width 39 height 23
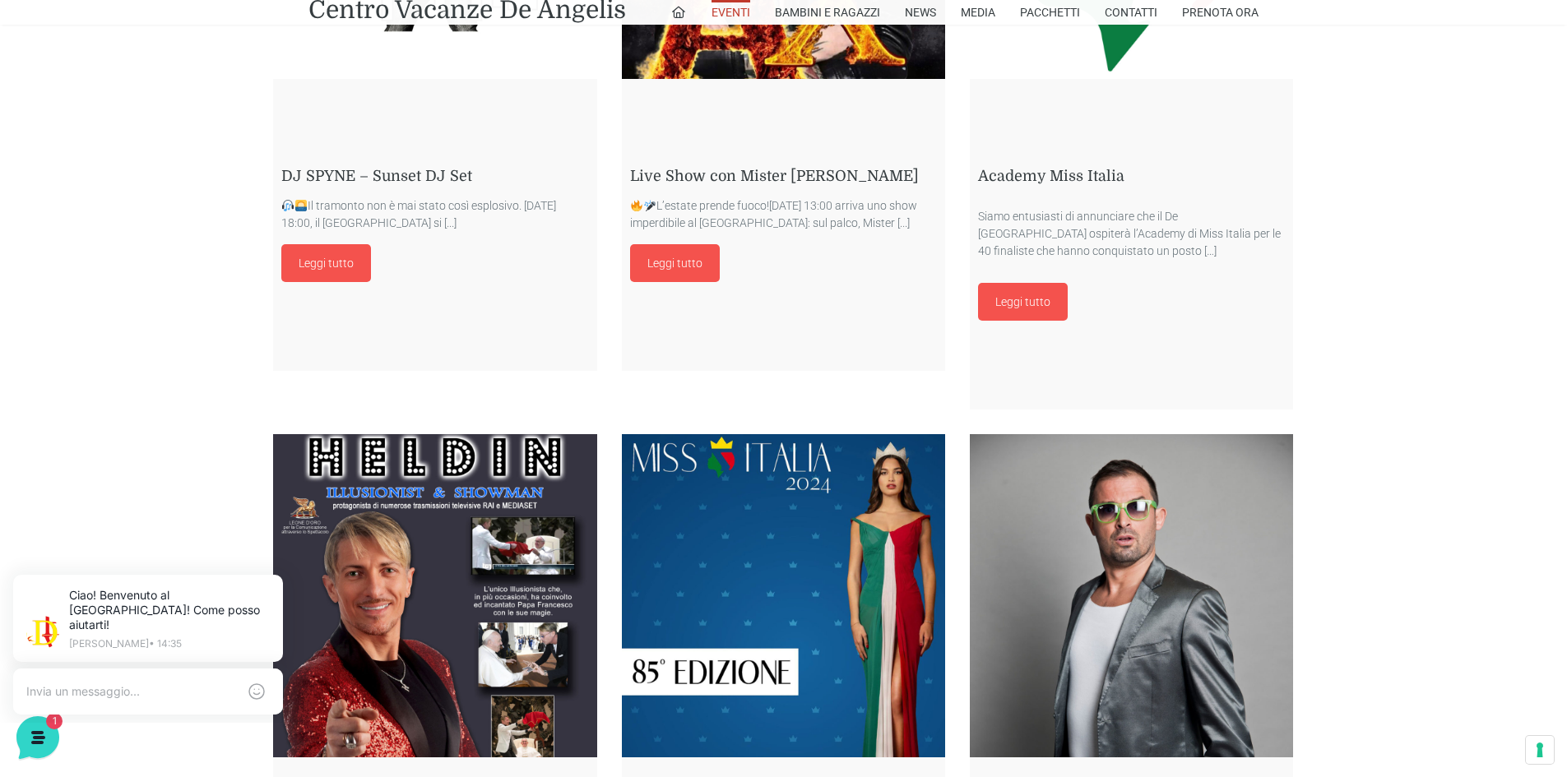
scroll to position [3209, 0]
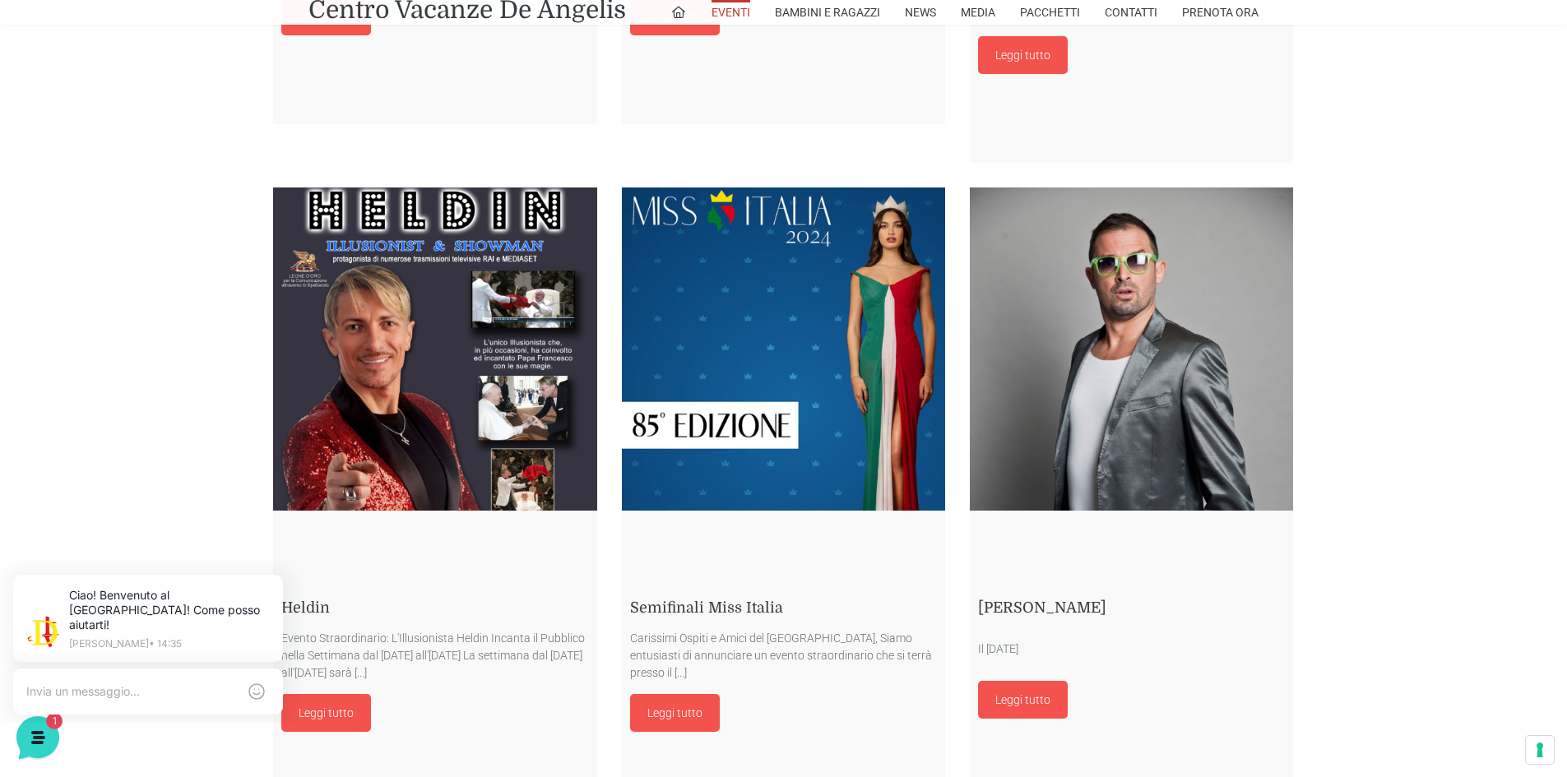
click at [679, 402] on link at bounding box center [783, 349] width 323 height 323
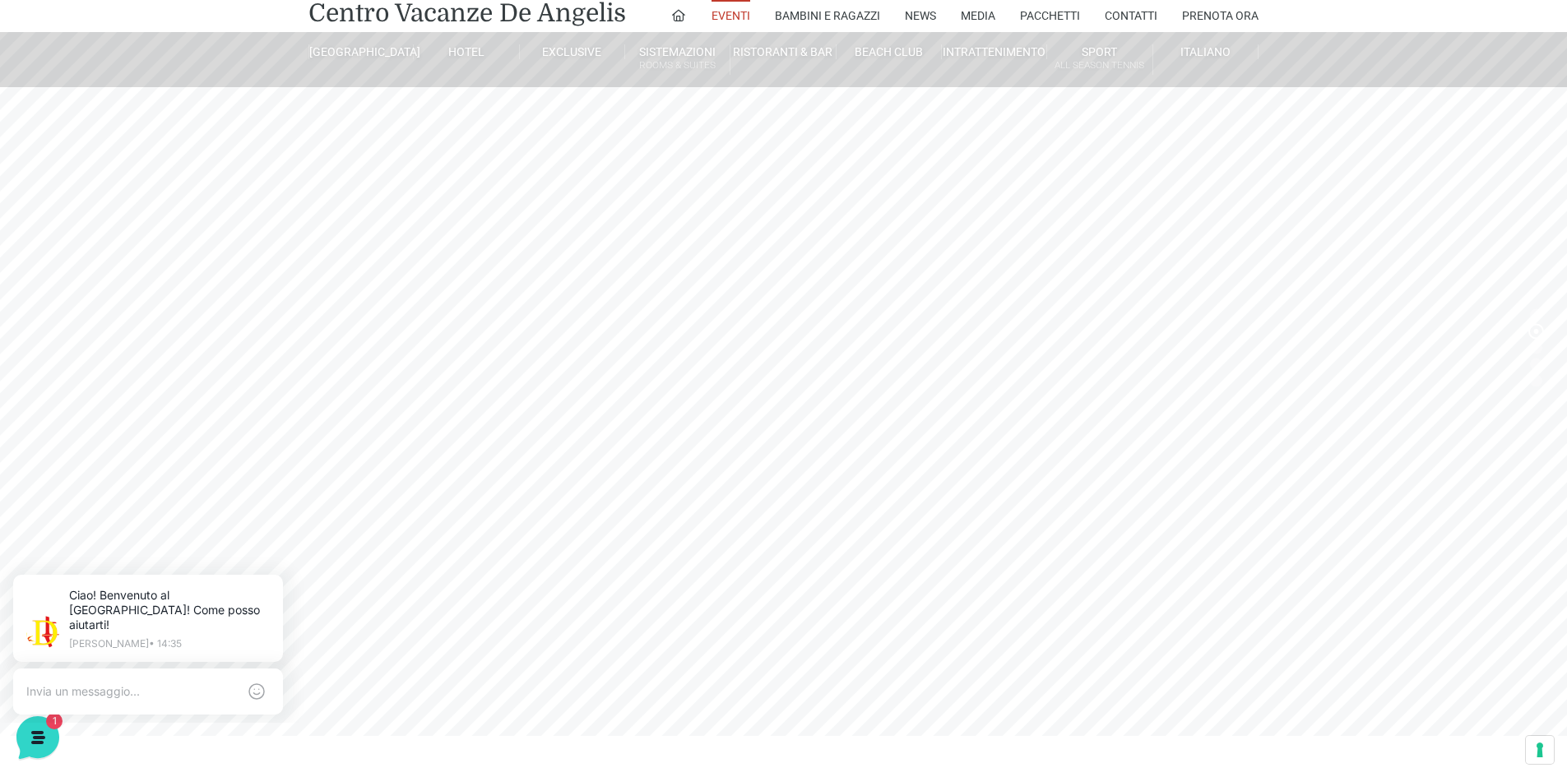
scroll to position [0, 0]
